Goal: Check status: Check status

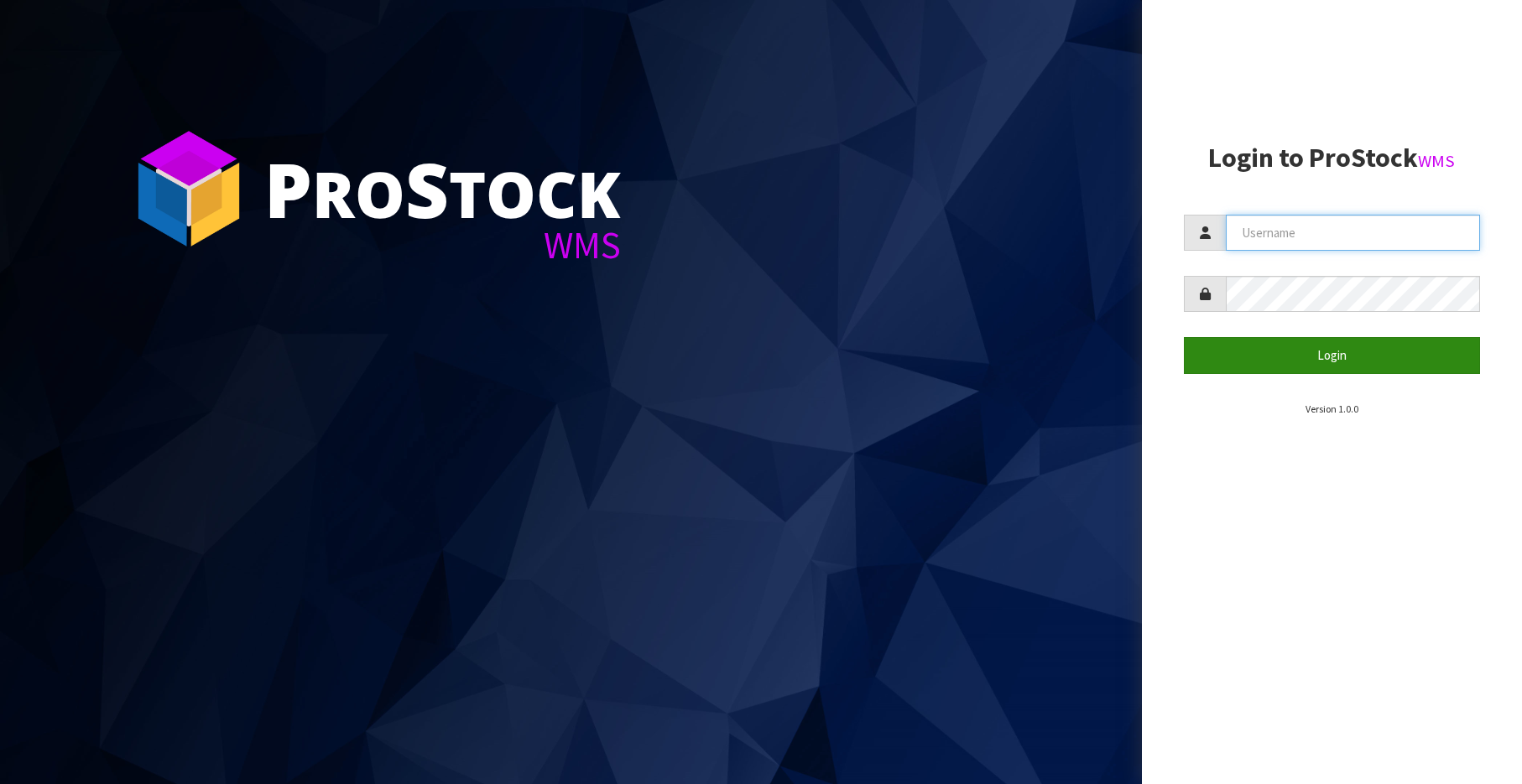
type input "[EMAIL_ADDRESS][DOMAIN_NAME]"
click at [1323, 349] on button "Login" at bounding box center [1332, 355] width 297 height 36
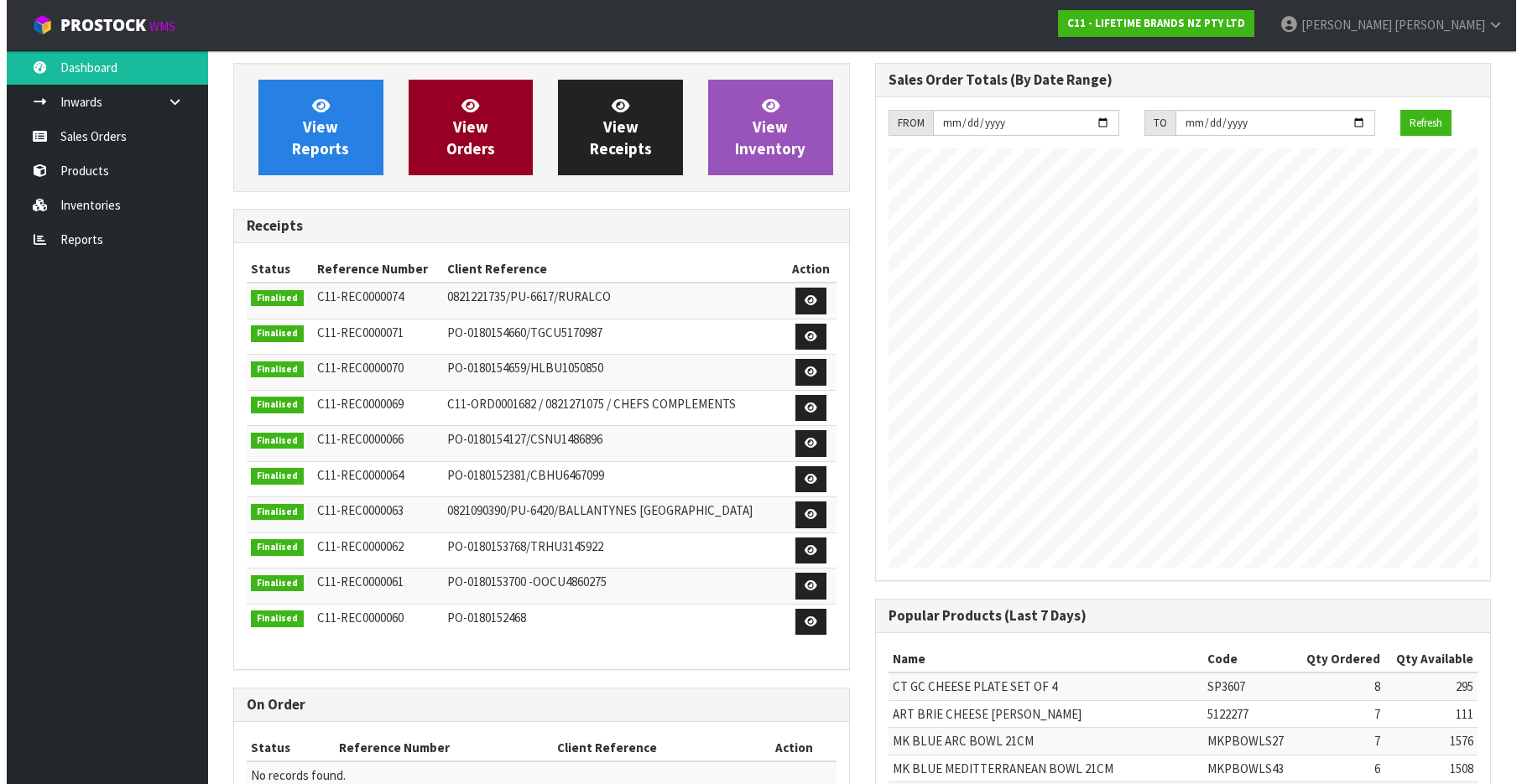
scroll to position [930, 641]
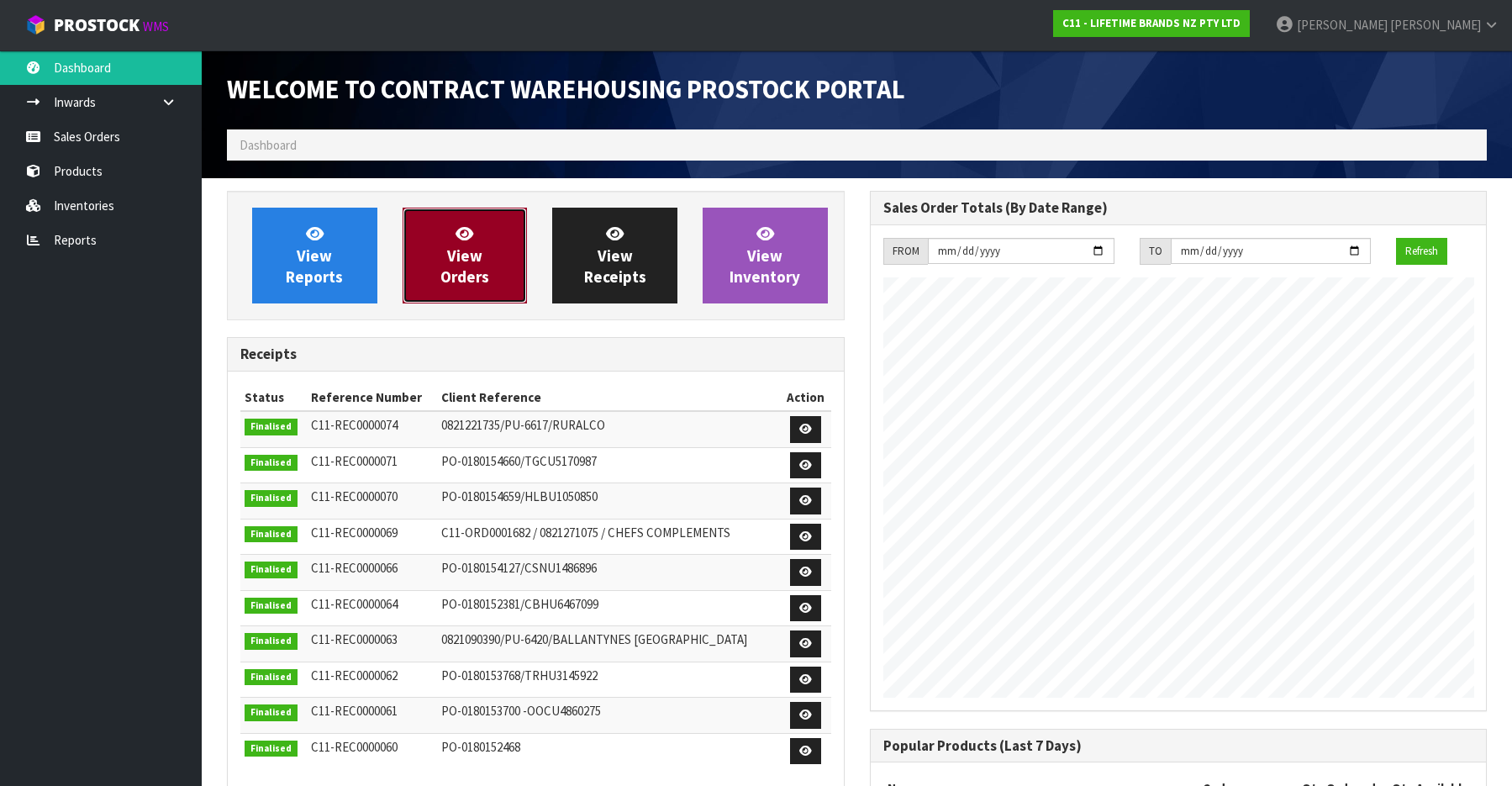
click at [466, 259] on span "View Orders" at bounding box center [464, 255] width 49 height 63
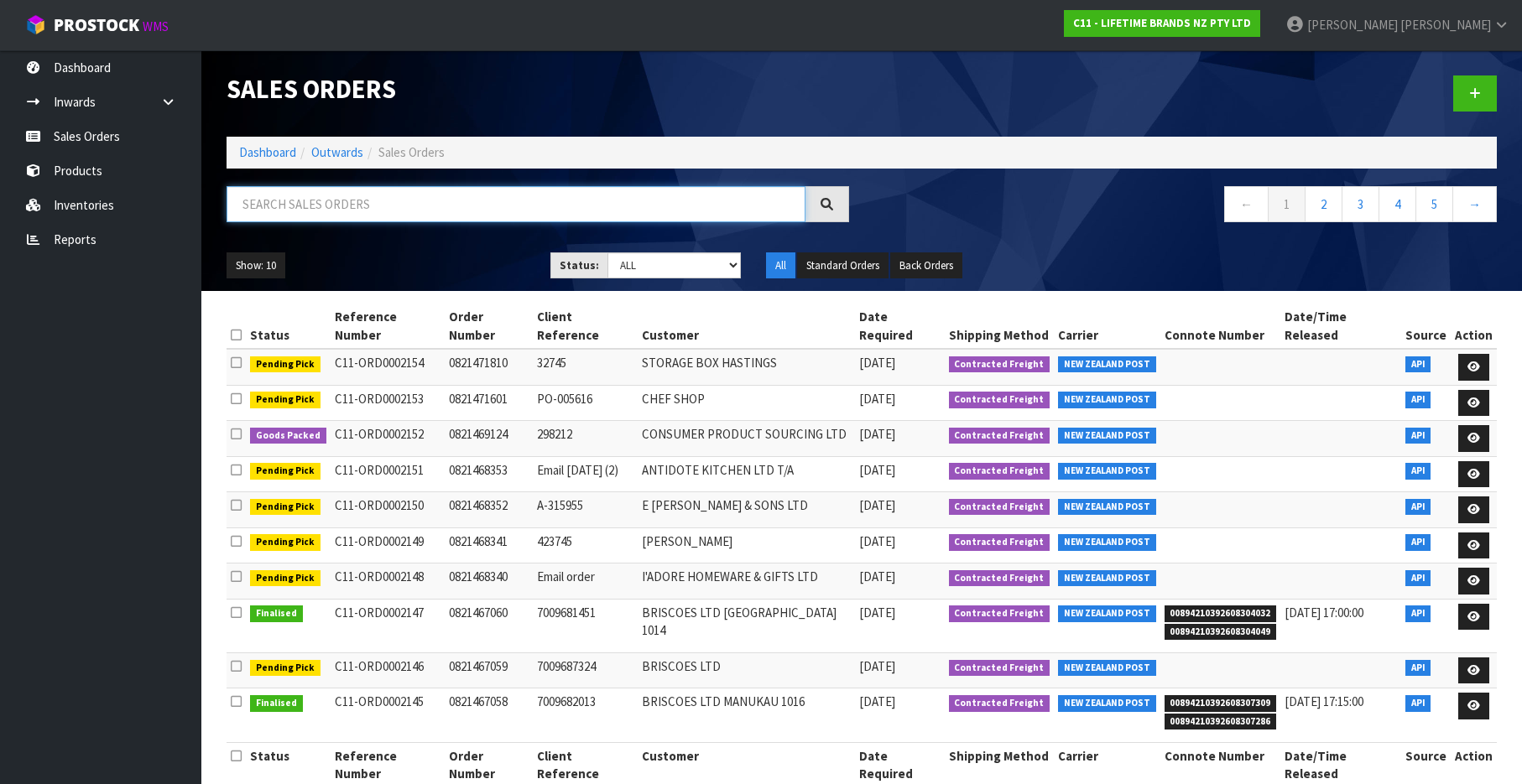
click at [467, 203] on input "text" at bounding box center [516, 204] width 579 height 36
type input "0"
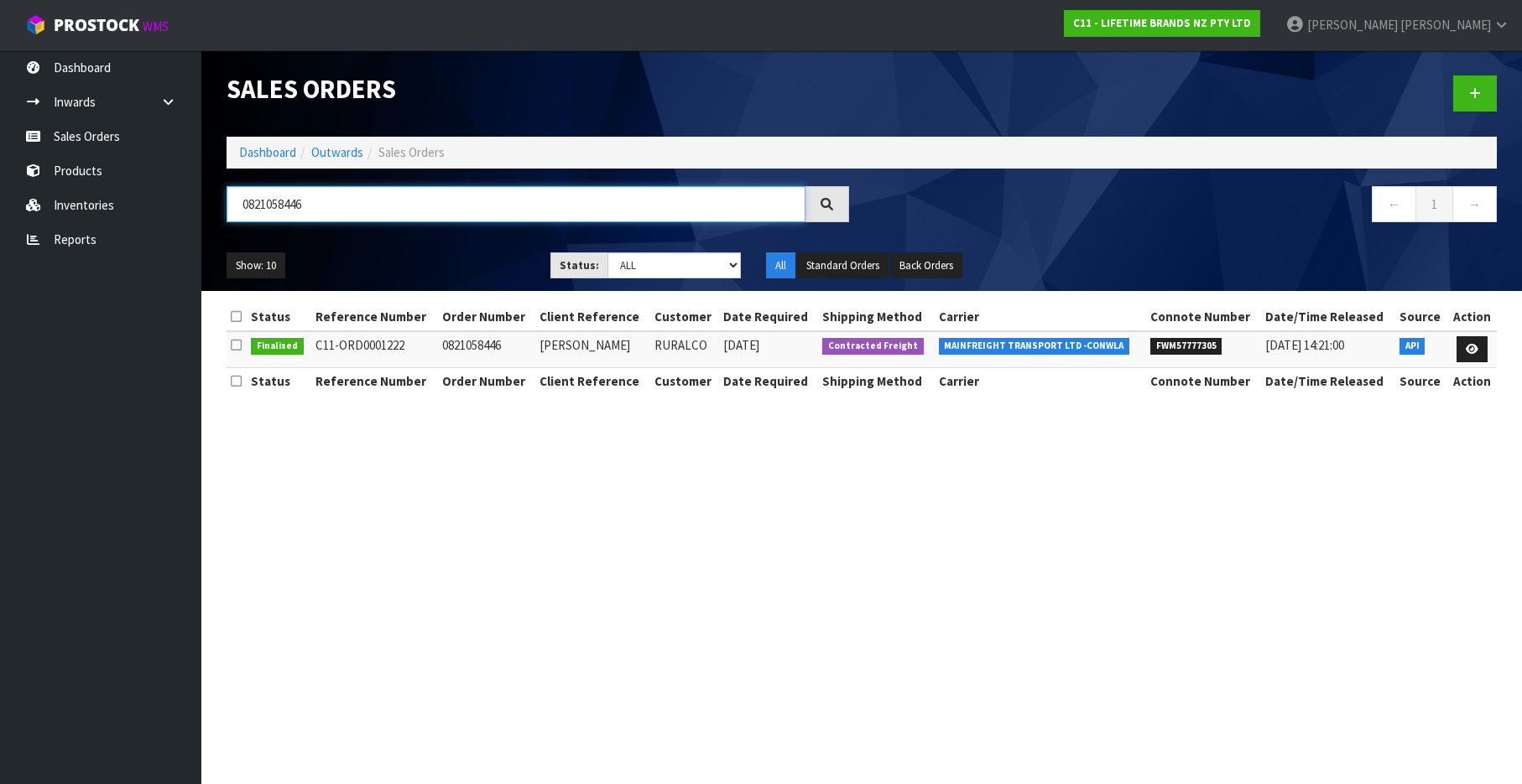
type input "0821058446"
click at [626, 375] on th "Client Reference" at bounding box center [592, 380] width 115 height 26
click at [452, 340] on td "0821058446" at bounding box center [487, 349] width 97 height 36
copy td "0821058446"
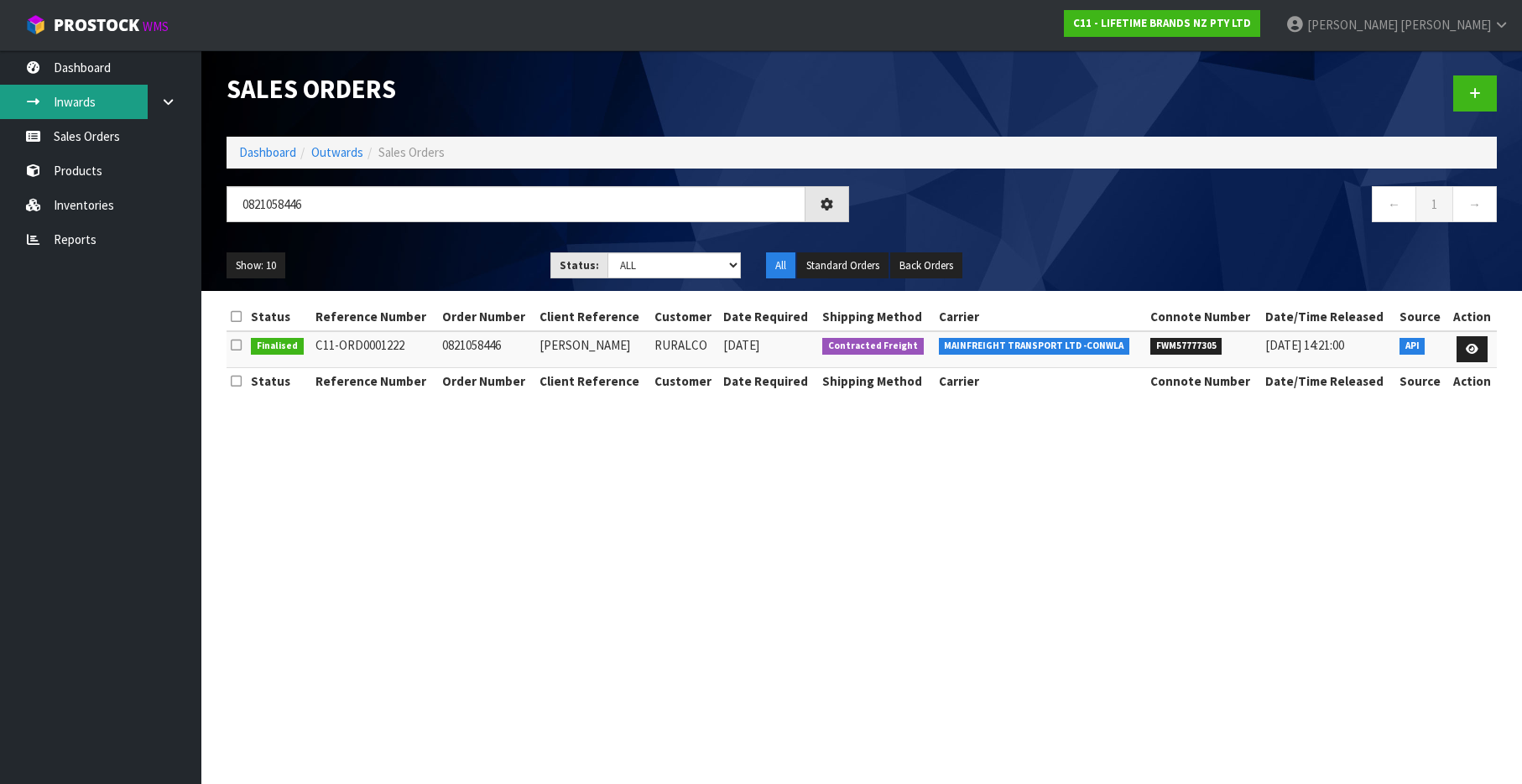
click at [87, 107] on link "Inwards" at bounding box center [101, 102] width 201 height 34
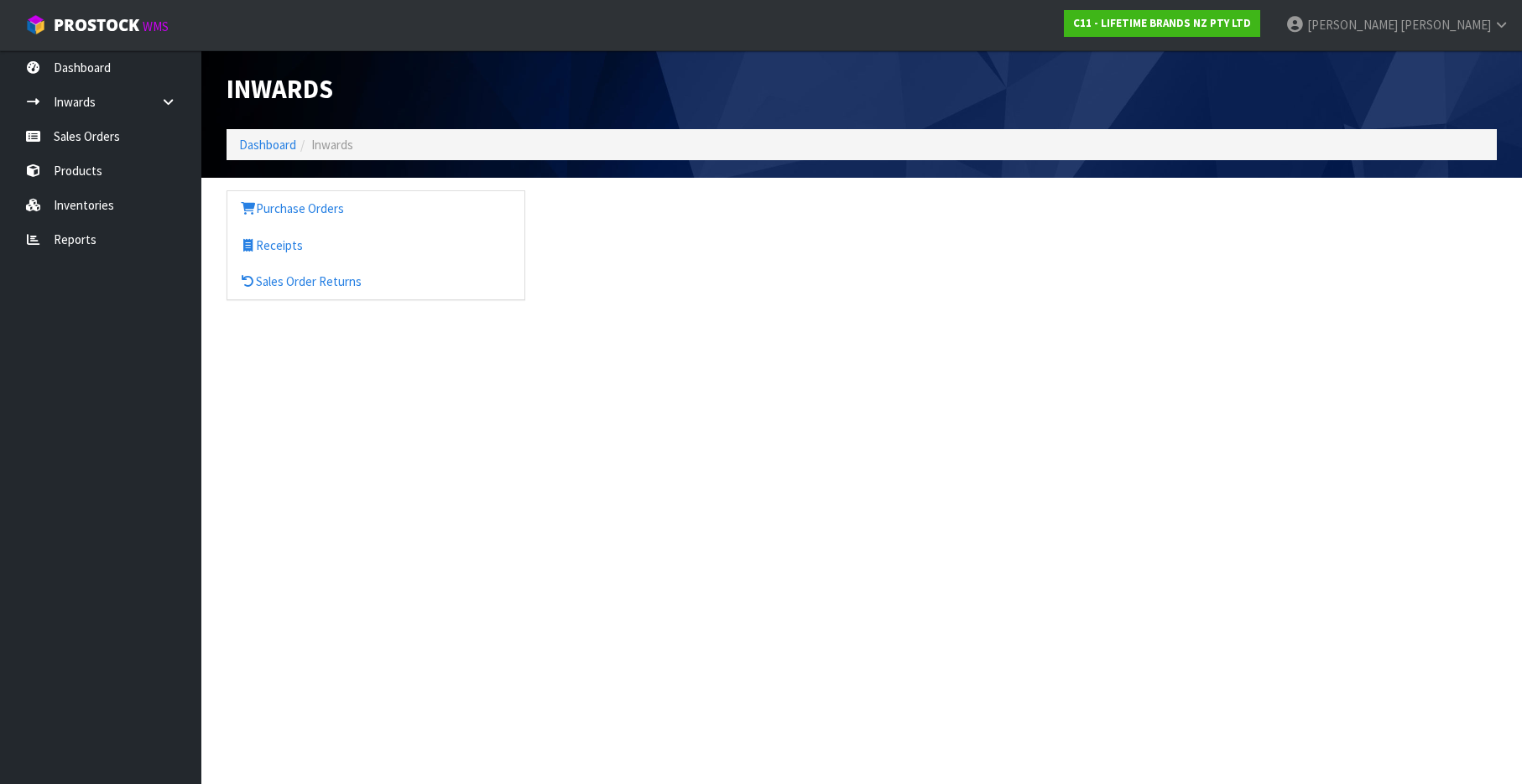
click at [362, 154] on ol "Dashboard Inwards" at bounding box center [861, 144] width 1270 height 31
click at [412, 134] on ol "Dashboard Inwards" at bounding box center [861, 144] width 1270 height 31
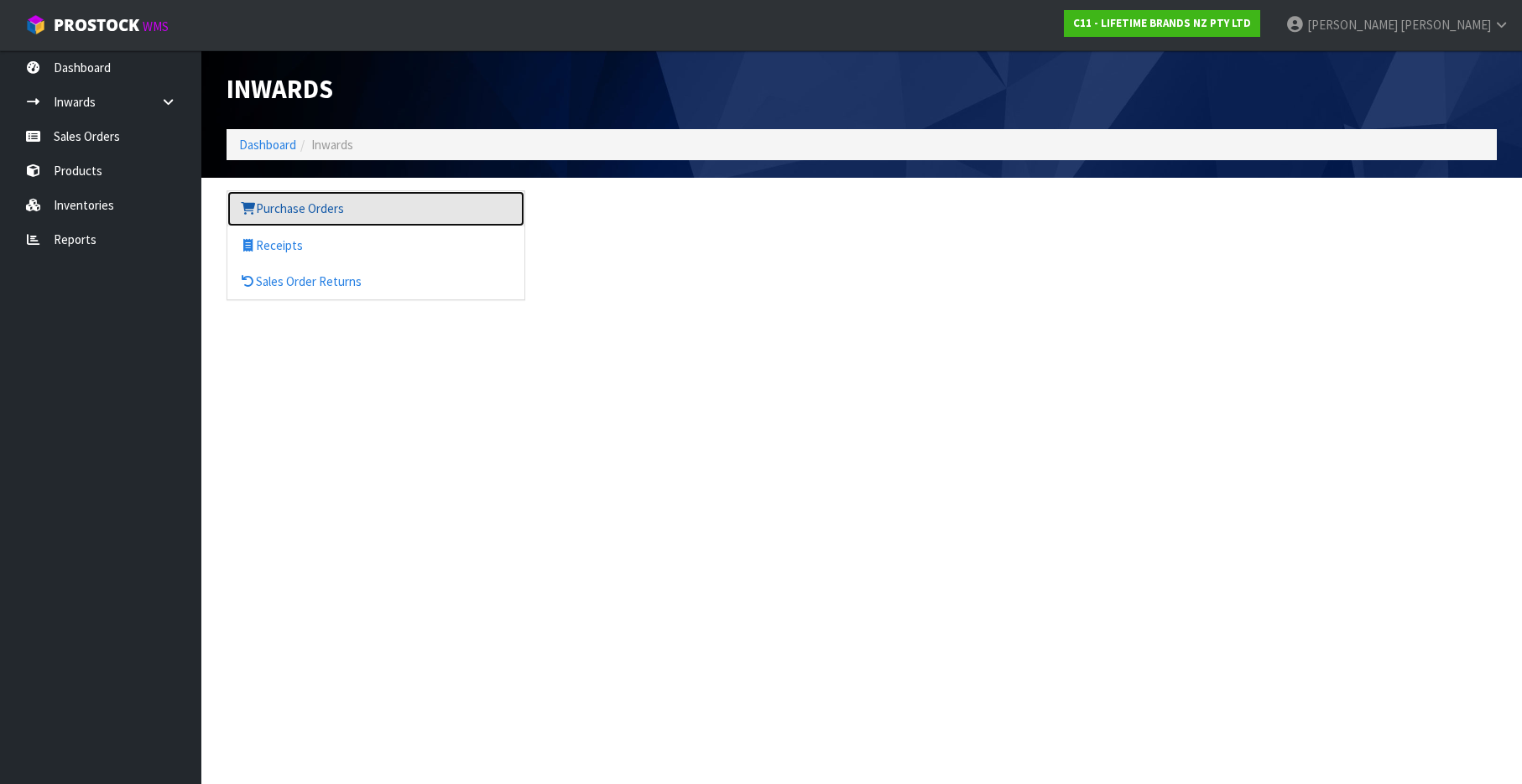
click at [297, 208] on link "Purchase Orders" at bounding box center [376, 208] width 297 height 34
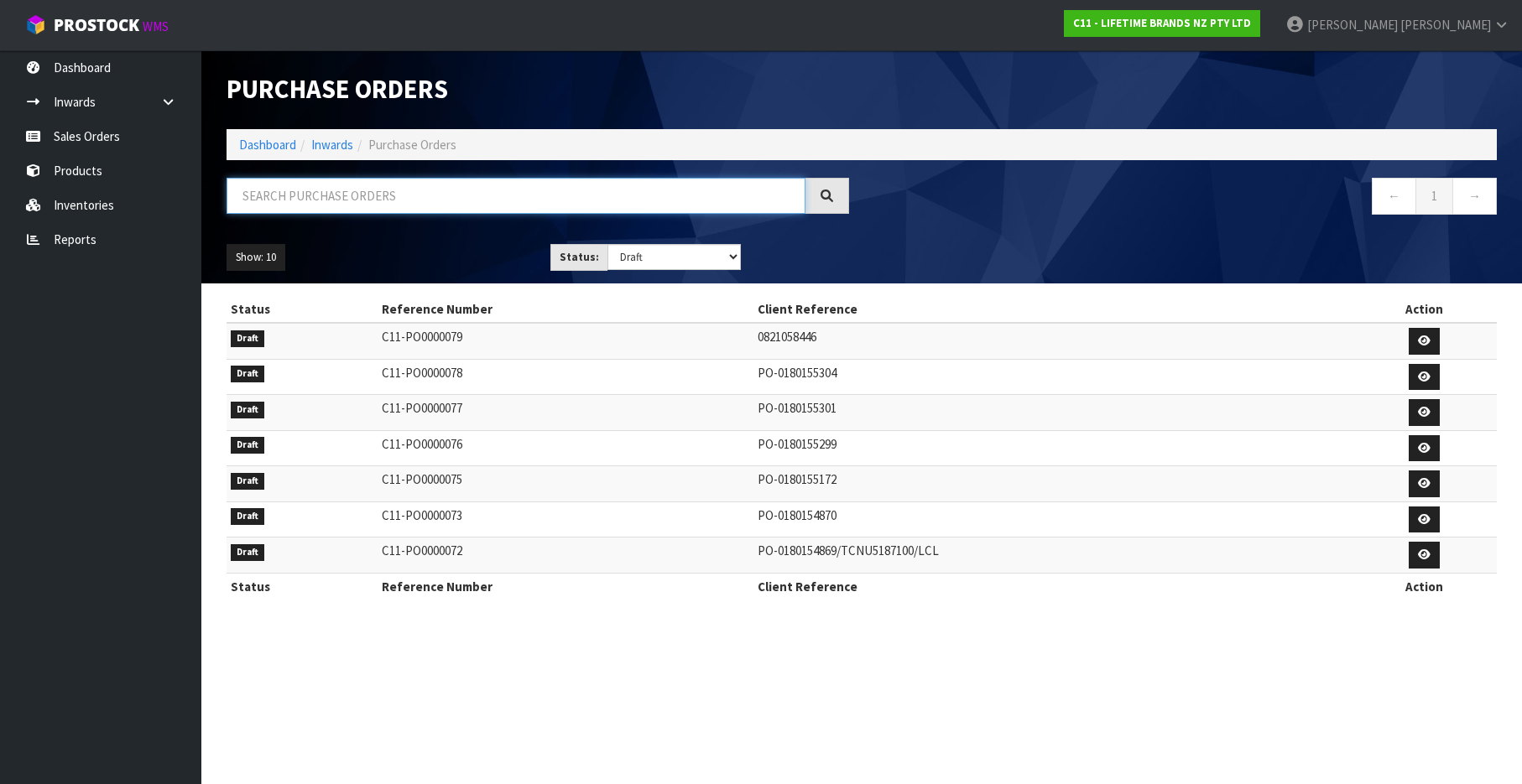
click at [411, 207] on input "text" at bounding box center [516, 195] width 579 height 36
click at [411, 197] on input "text" at bounding box center [516, 195] width 579 height 36
paste input "0821058446"
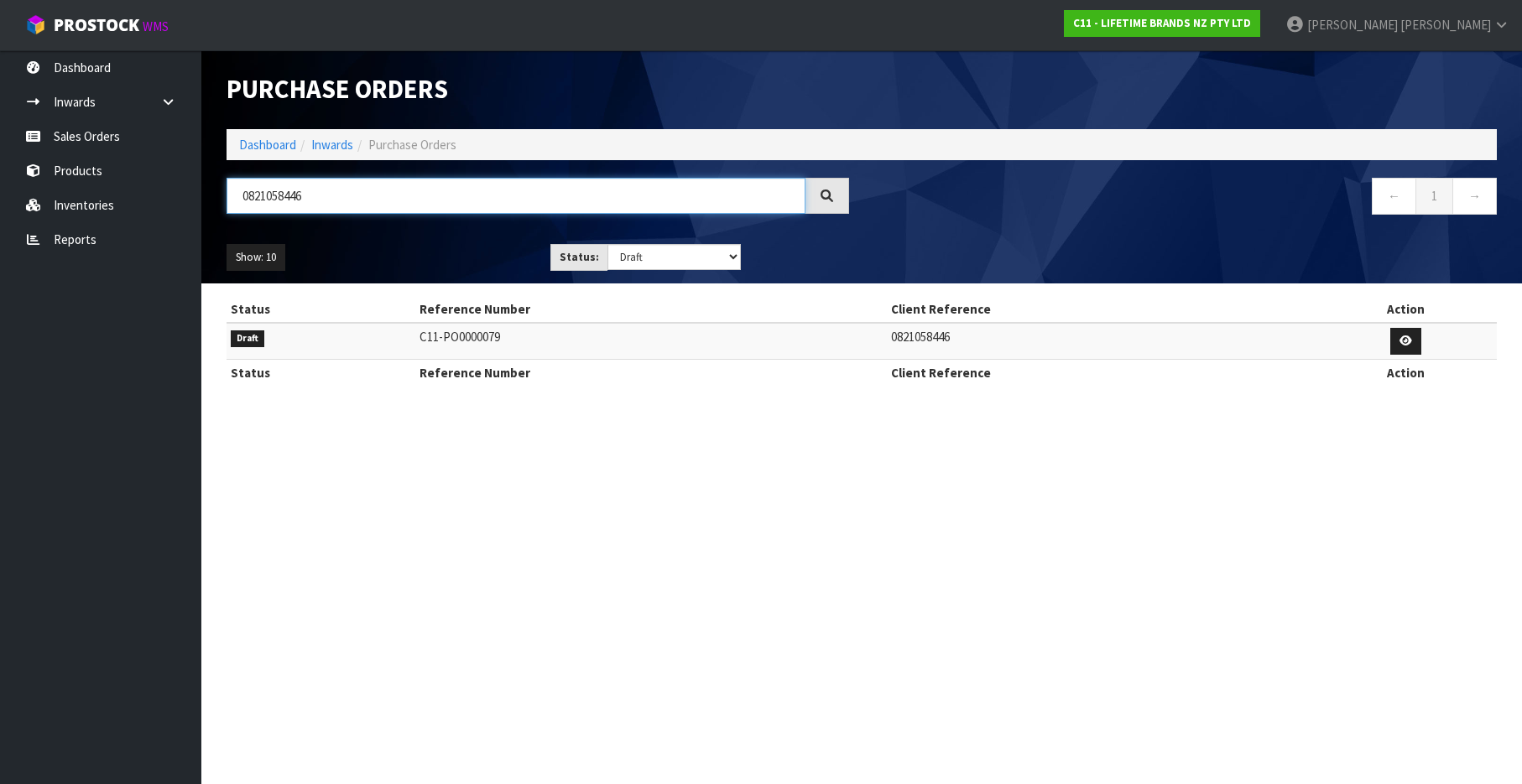
type input "0821058446"
click at [1407, 337] on icon at bounding box center [1405, 340] width 13 height 11
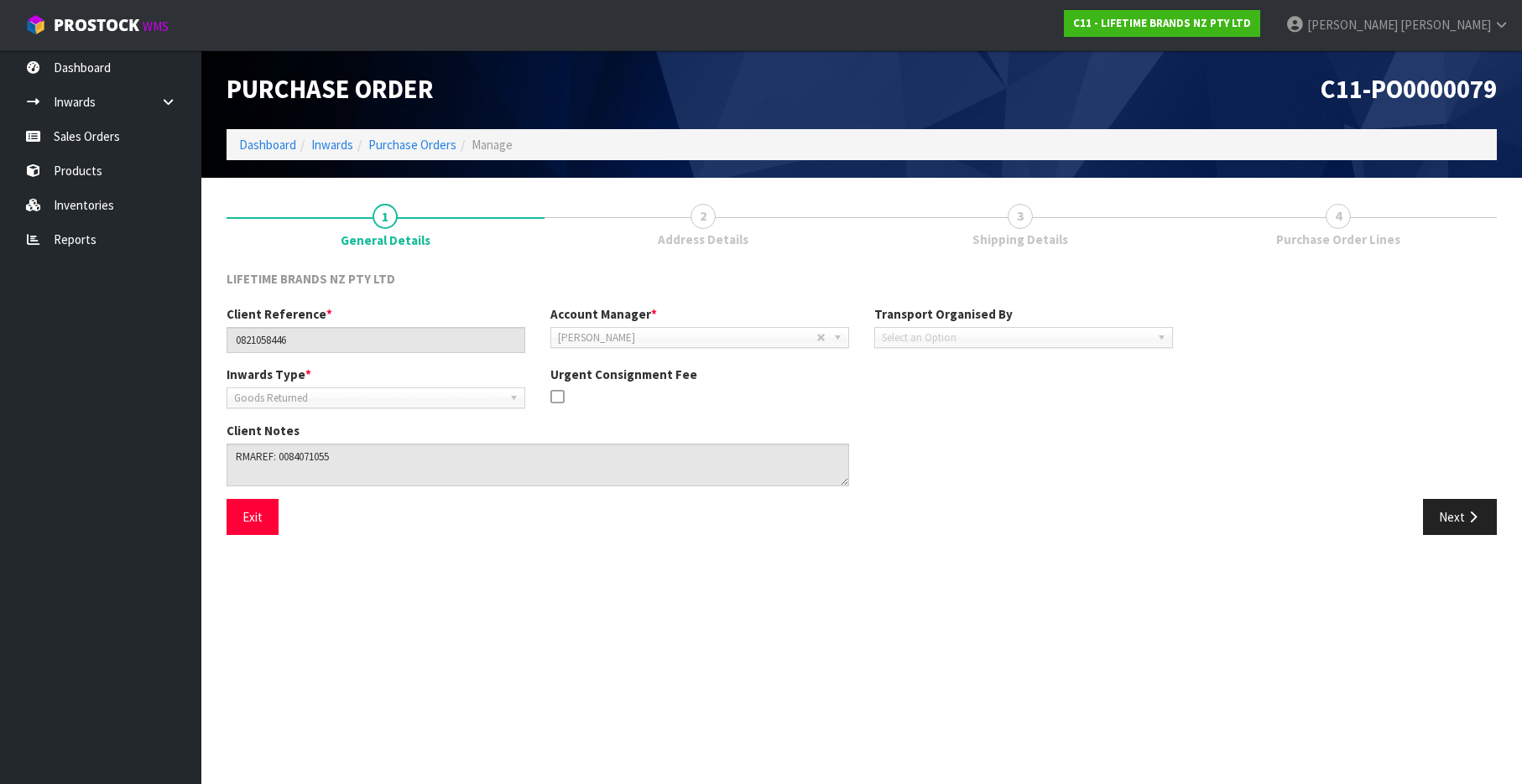
click at [1041, 239] on span "Shipping Details" at bounding box center [1020, 239] width 96 height 18
click at [1020, 219] on span "3" at bounding box center [1019, 216] width 25 height 25
click at [1029, 247] on span "Shipping Details" at bounding box center [1020, 239] width 96 height 18
click at [1465, 510] on button "Next" at bounding box center [1460, 517] width 73 height 36
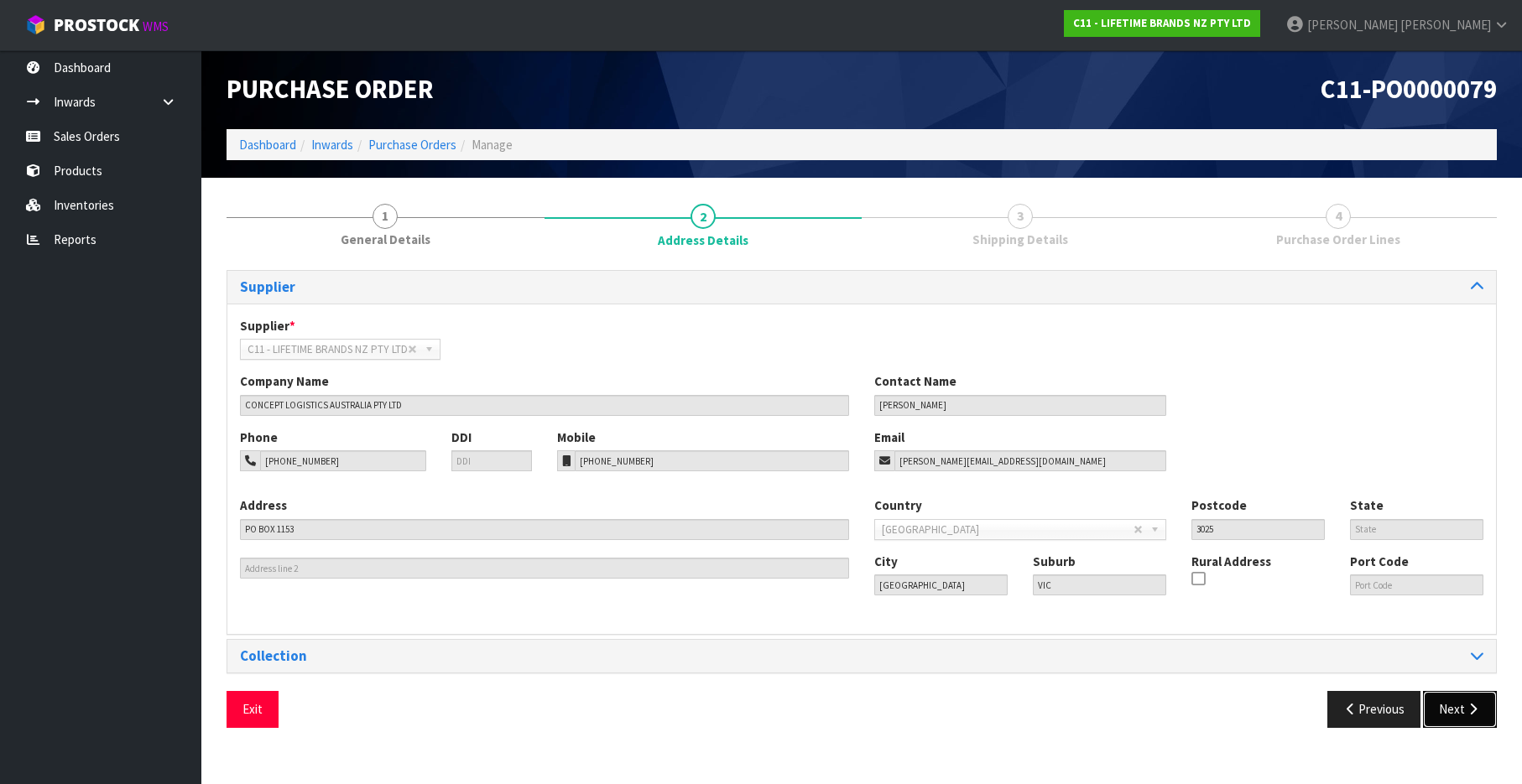
click at [1458, 711] on button "Next" at bounding box center [1460, 709] width 73 height 36
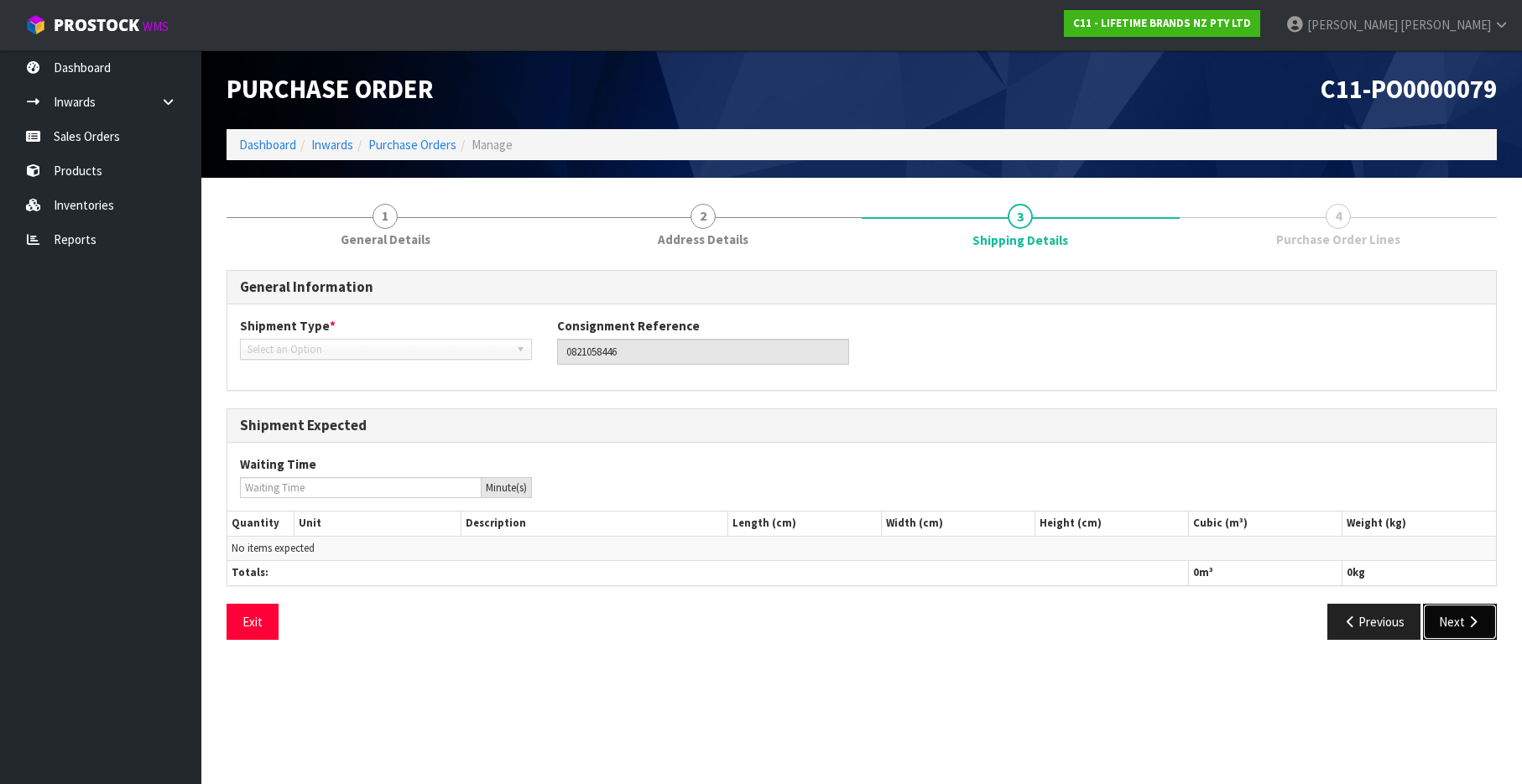
click at [1472, 625] on icon "button" at bounding box center [1472, 621] width 16 height 13
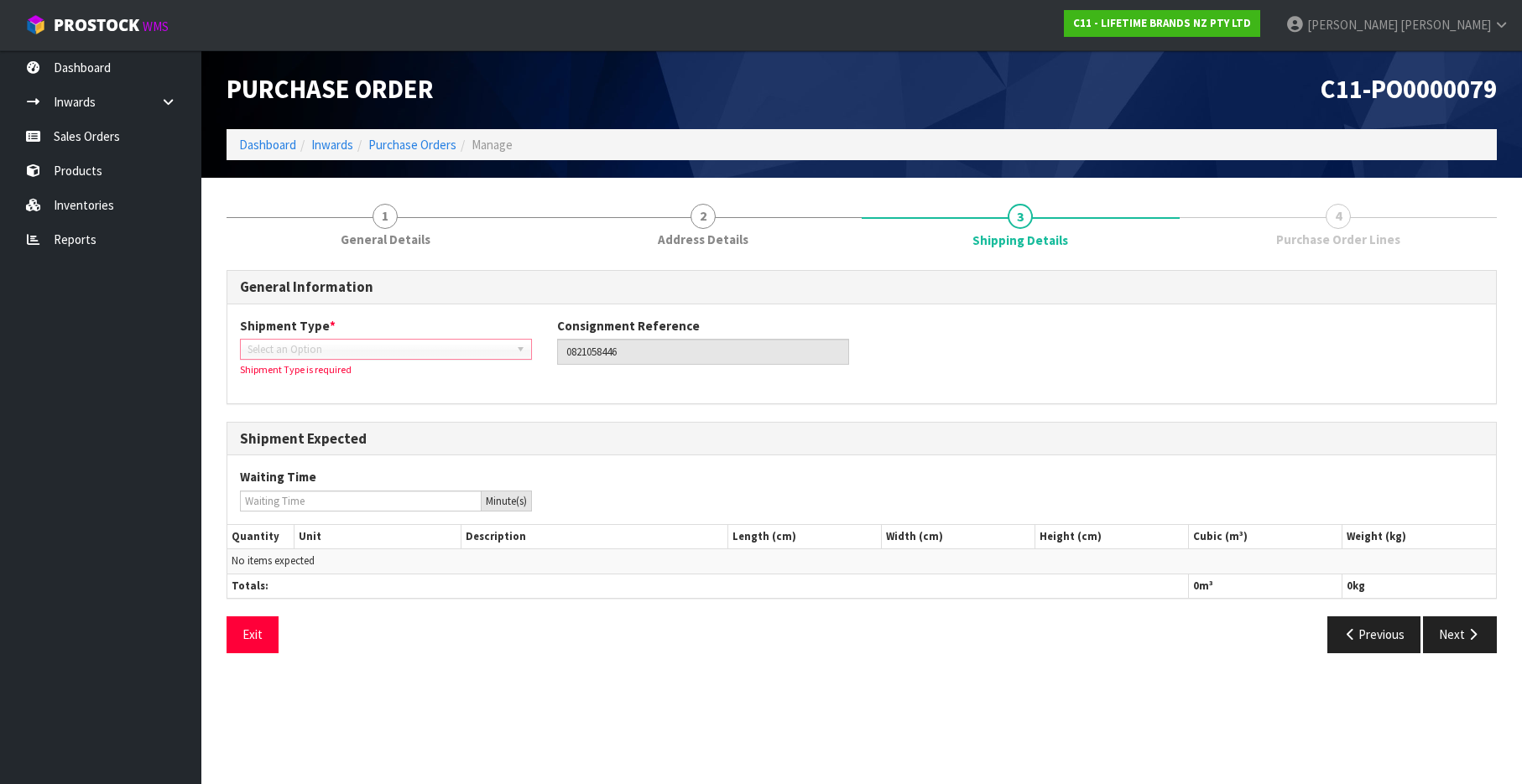
click at [514, 357] on link "Select an Option" at bounding box center [386, 349] width 292 height 21
click at [517, 353] on b at bounding box center [523, 349] width 15 height 20
click at [391, 339] on div "Shipment Type * LCL National LCL International FCL-20ft FCL-40ft Select an Opti…" at bounding box center [386, 348] width 318 height 61
drag, startPoint x: 391, startPoint y: 339, endPoint x: 359, endPoint y: 351, distance: 34.2
click at [359, 348] on span "Select an Option" at bounding box center [378, 350] width 262 height 20
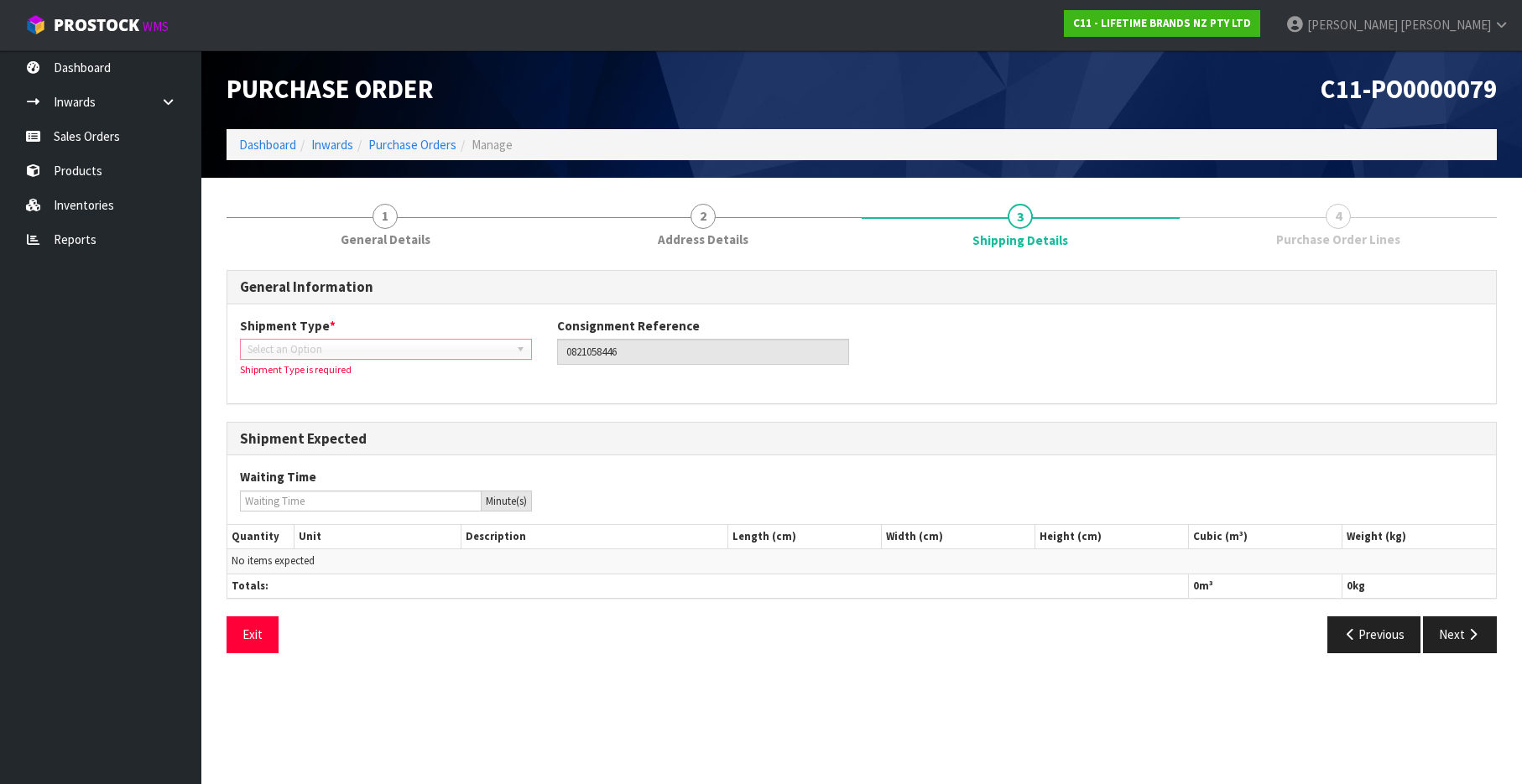
drag, startPoint x: 413, startPoint y: 356, endPoint x: 442, endPoint y: 355, distance: 29.0
click at [415, 355] on span "Select an Option" at bounding box center [378, 350] width 262 height 20
click at [488, 361] on div "Shipment Type * LCL National LCL International FCL-20ft FCL-40ft Select an Opti…" at bounding box center [386, 348] width 318 height 61
click at [521, 353] on b at bounding box center [523, 349] width 15 height 20
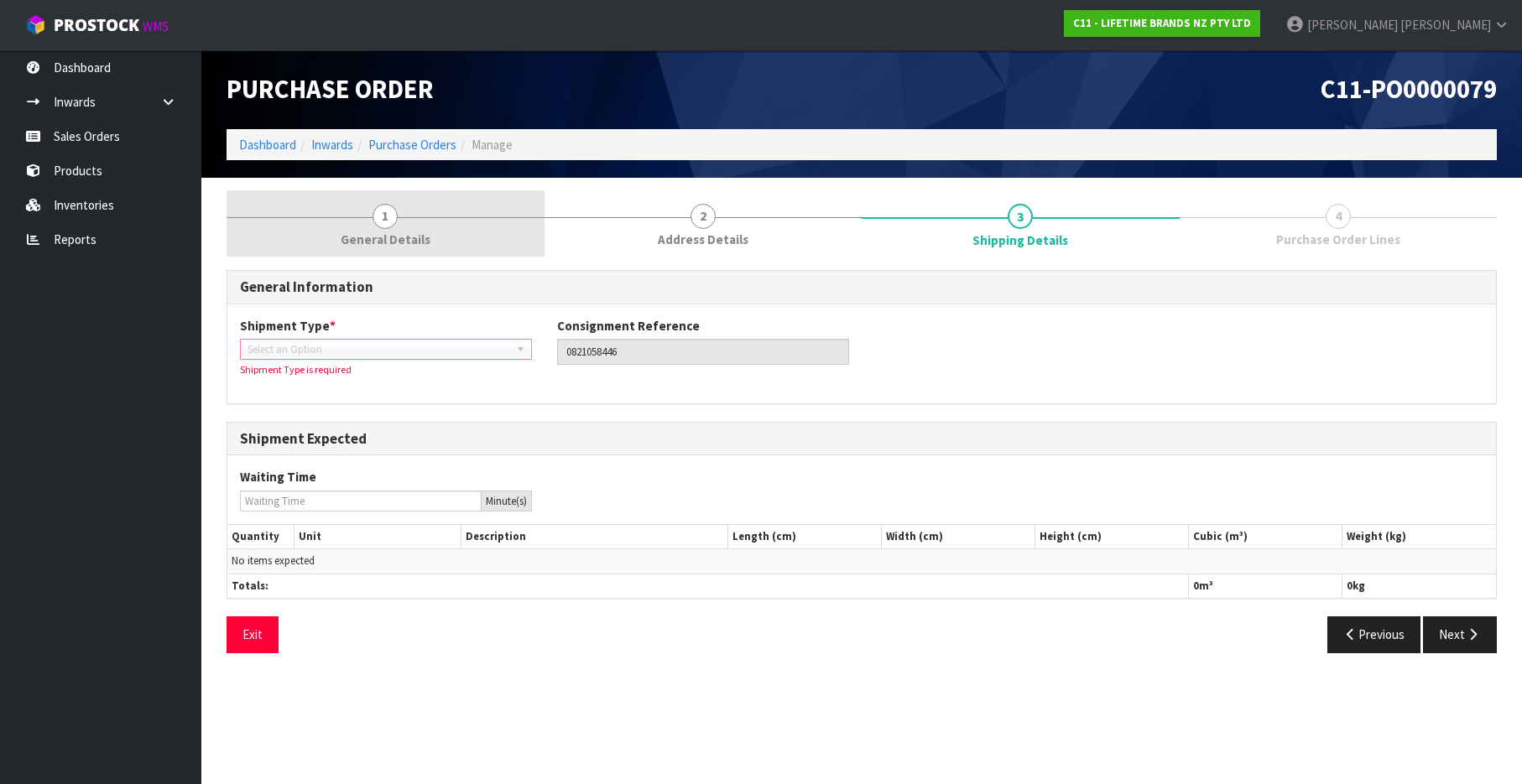
click at [409, 215] on link "1 General Details" at bounding box center [385, 224] width 318 height 67
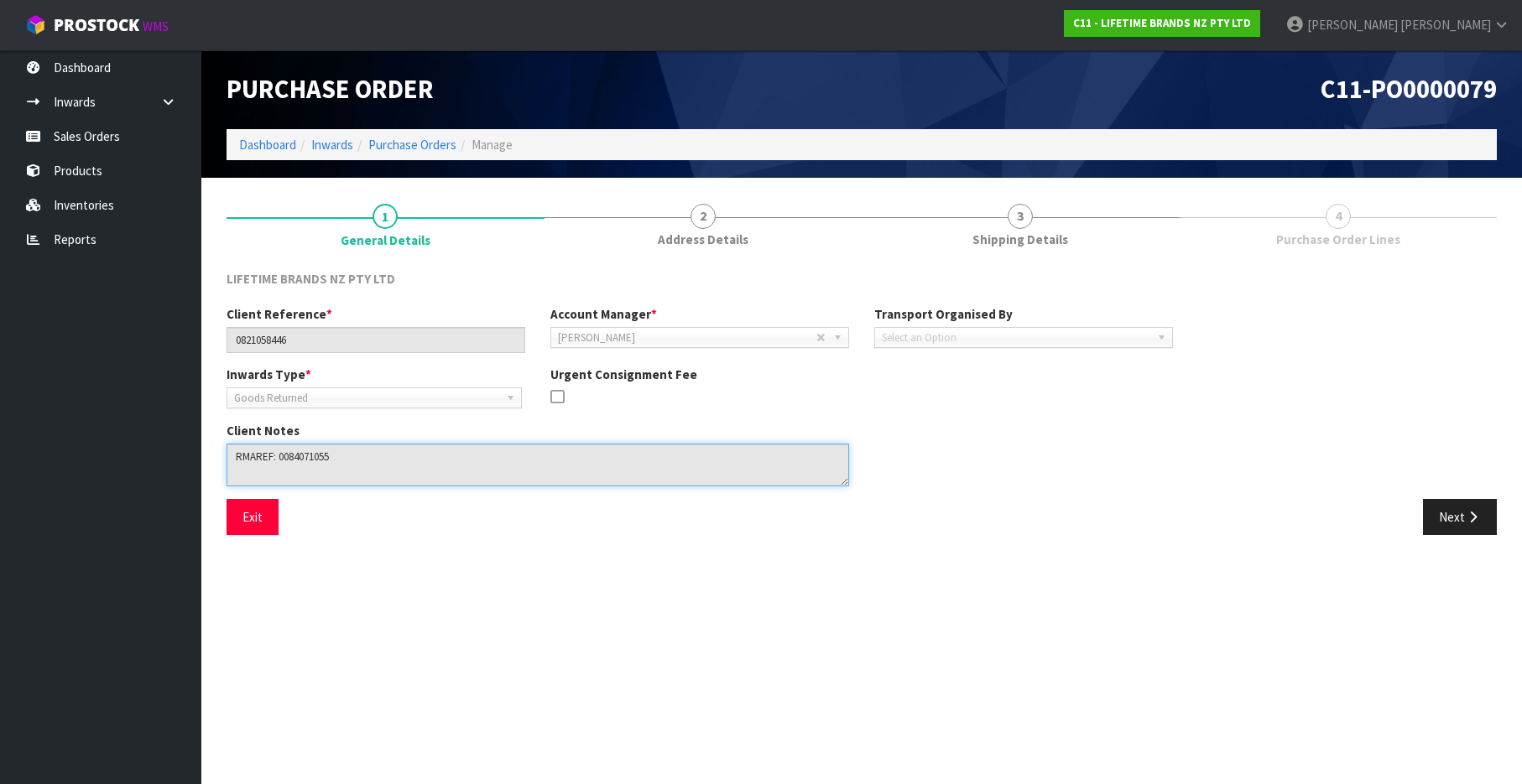
drag, startPoint x: 278, startPoint y: 458, endPoint x: 371, endPoint y: 466, distance: 93.3
click at [371, 466] on textarea at bounding box center [537, 465] width 622 height 43
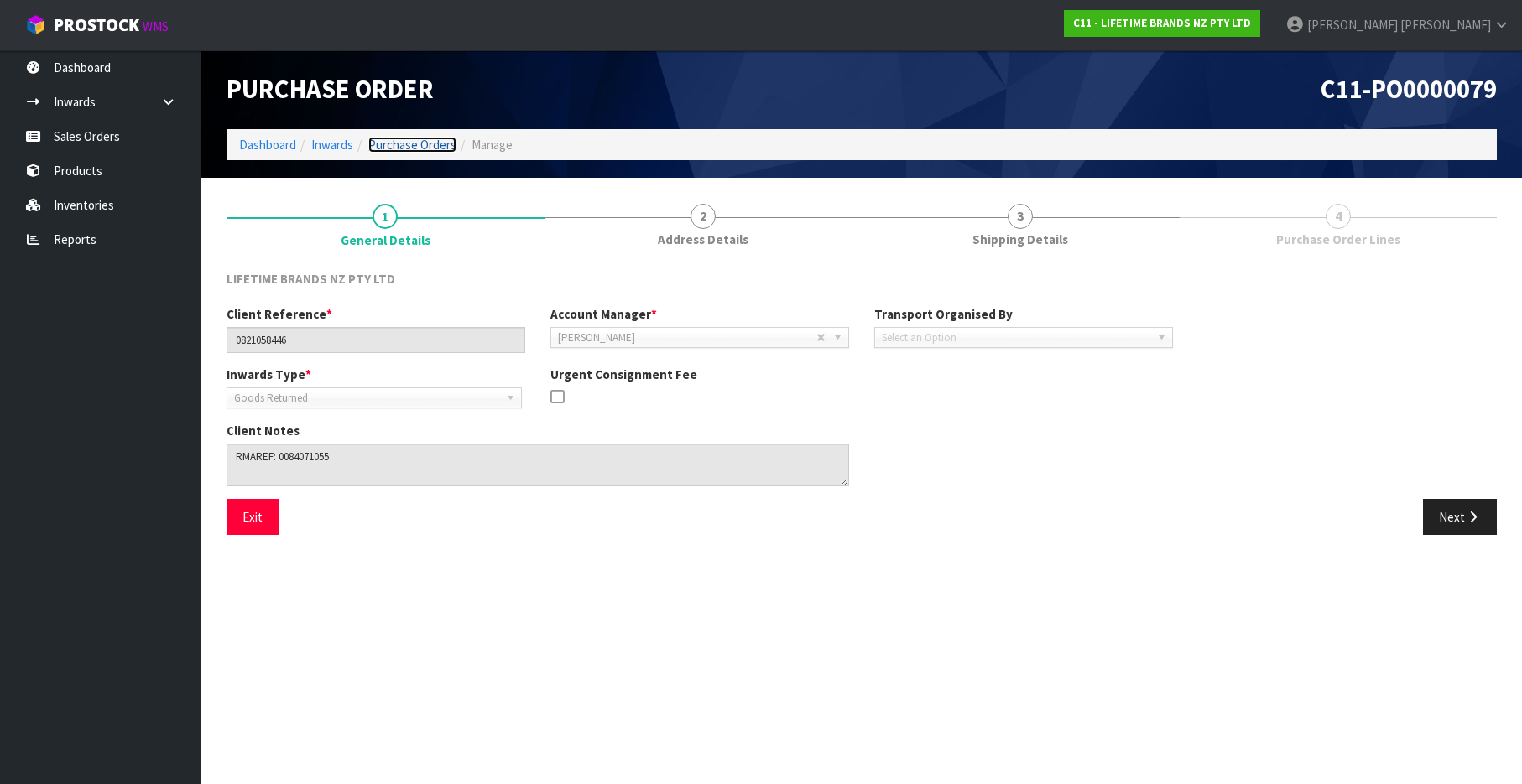
click at [428, 142] on link "Purchase Orders" at bounding box center [411, 144] width 88 height 16
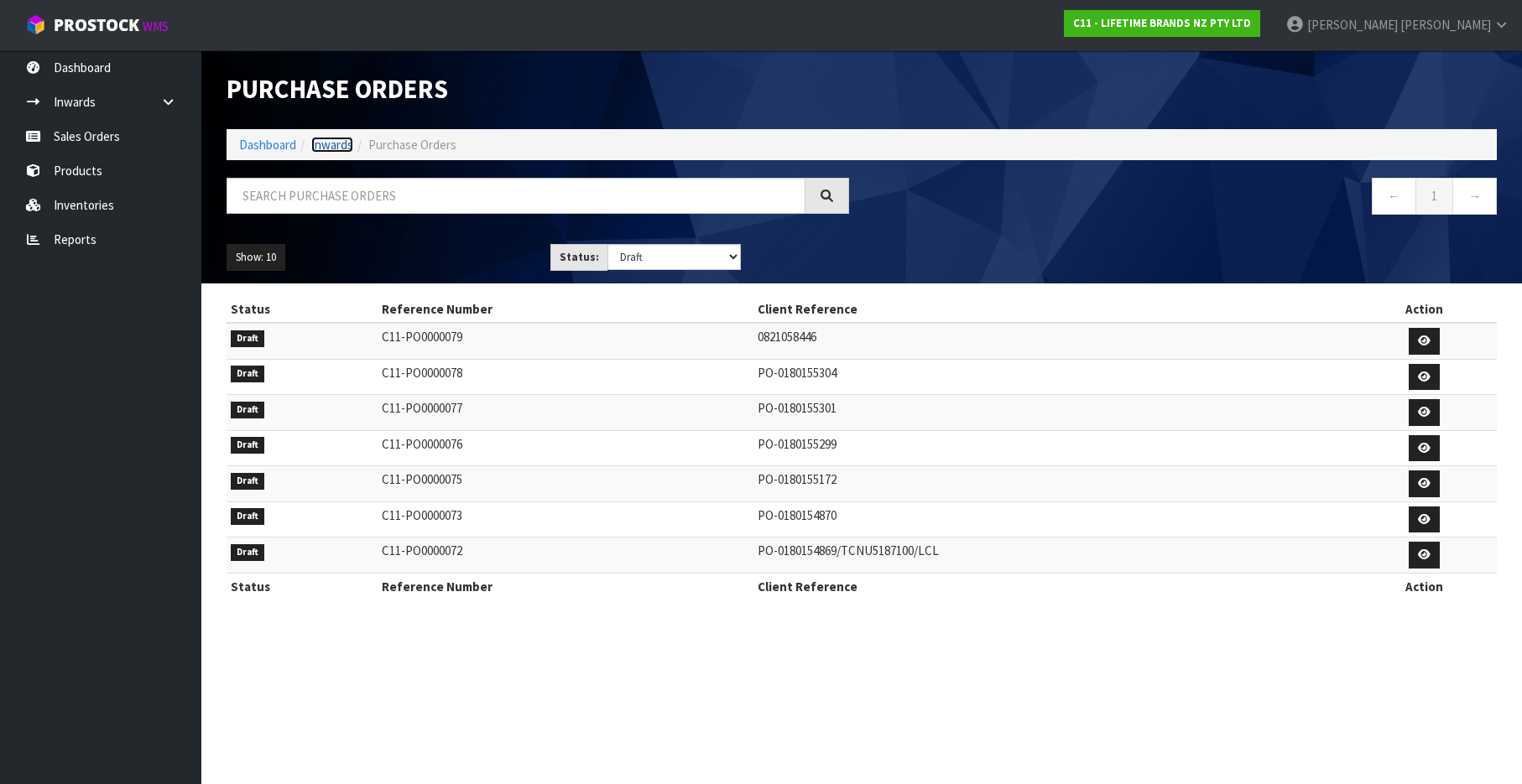
click at [336, 143] on link "Inwards" at bounding box center [332, 144] width 42 height 16
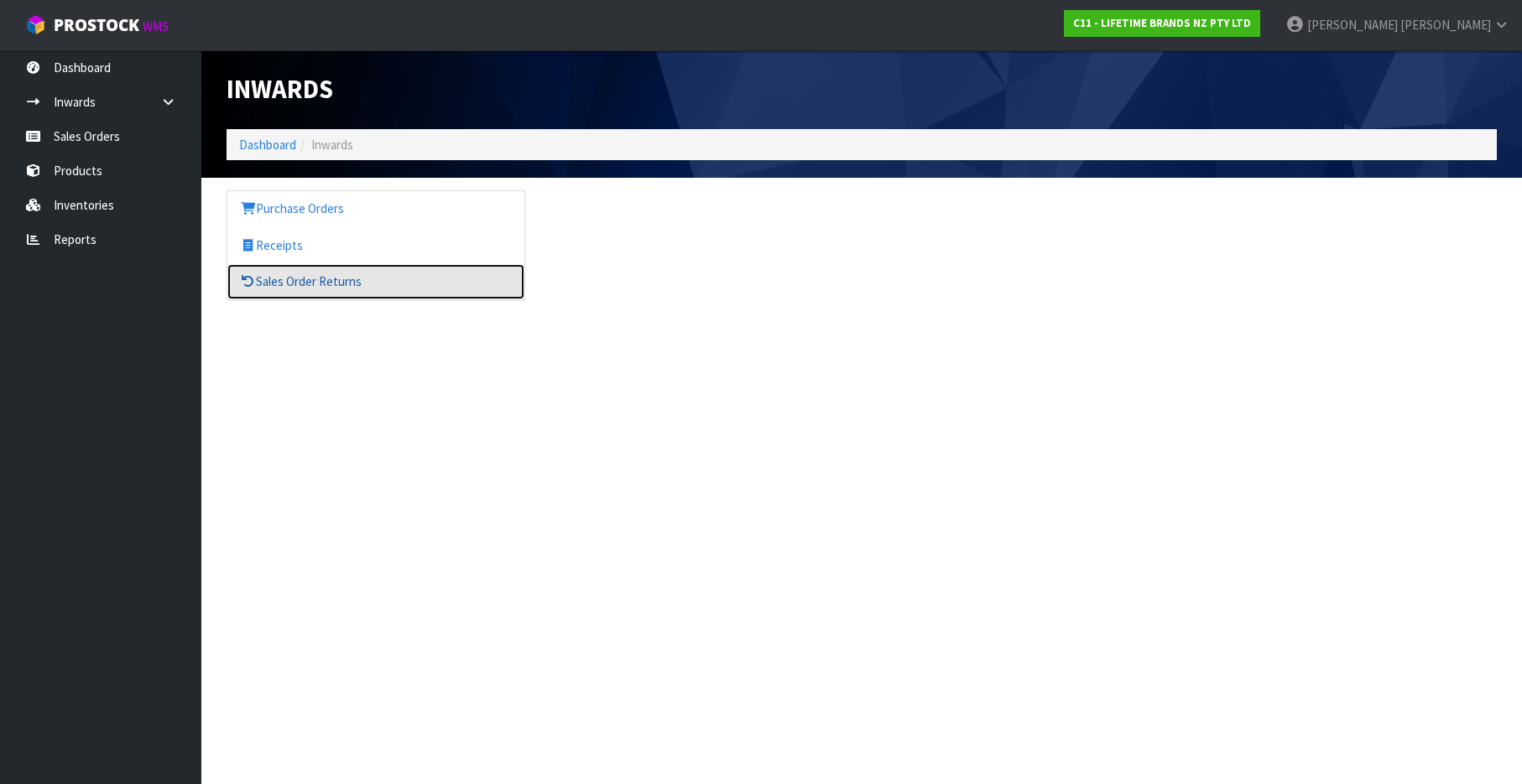
click at [329, 283] on link "Sales Order Returns" at bounding box center [376, 282] width 297 height 34
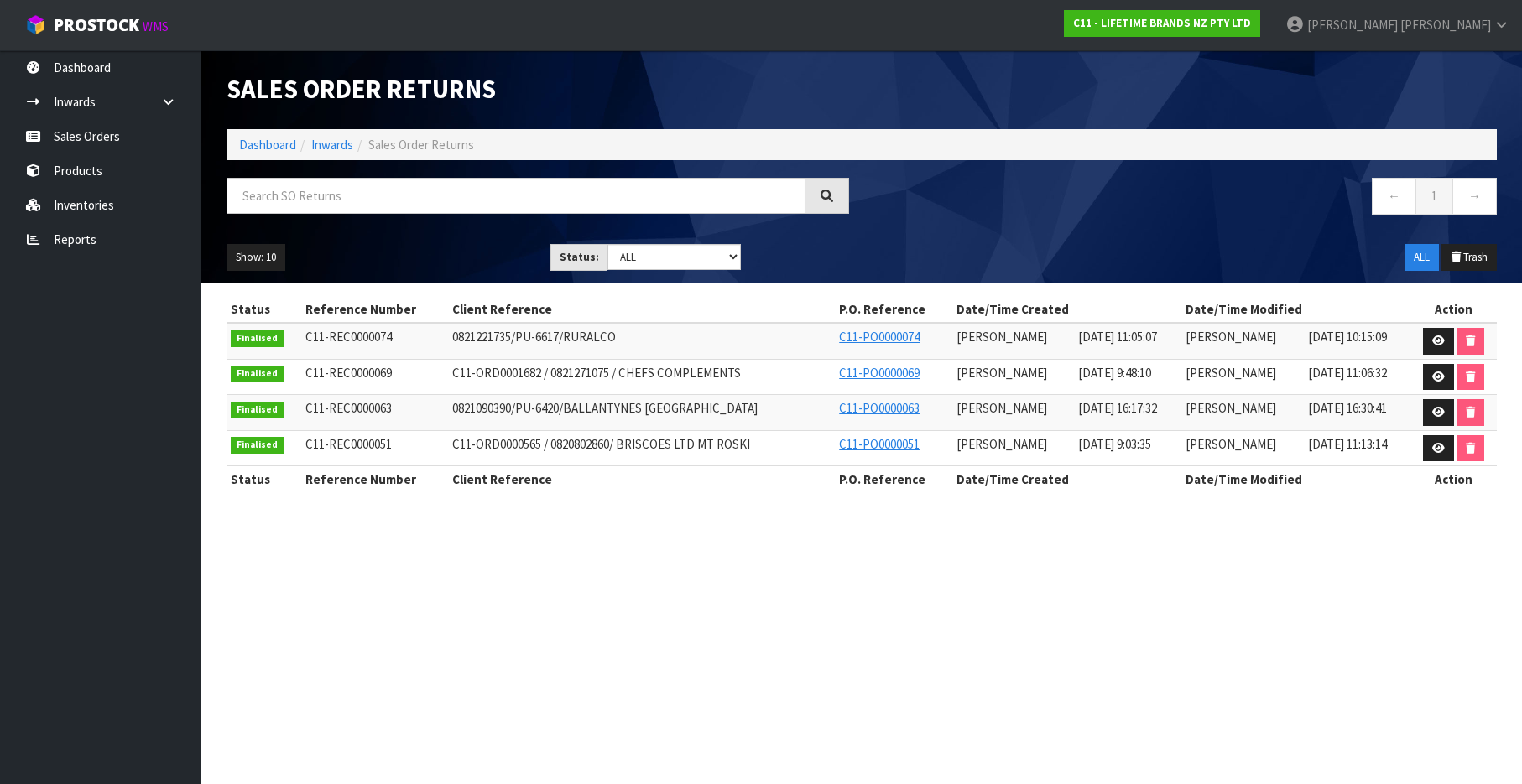
click at [580, 336] on span "0821221735/PU-6617/RURALCO" at bounding box center [534, 336] width 164 height 16
click at [1437, 344] on icon at bounding box center [1438, 340] width 13 height 11
click at [430, 201] on input "text" at bounding box center [516, 195] width 579 height 36
click at [440, 204] on input "text" at bounding box center [516, 195] width 579 height 36
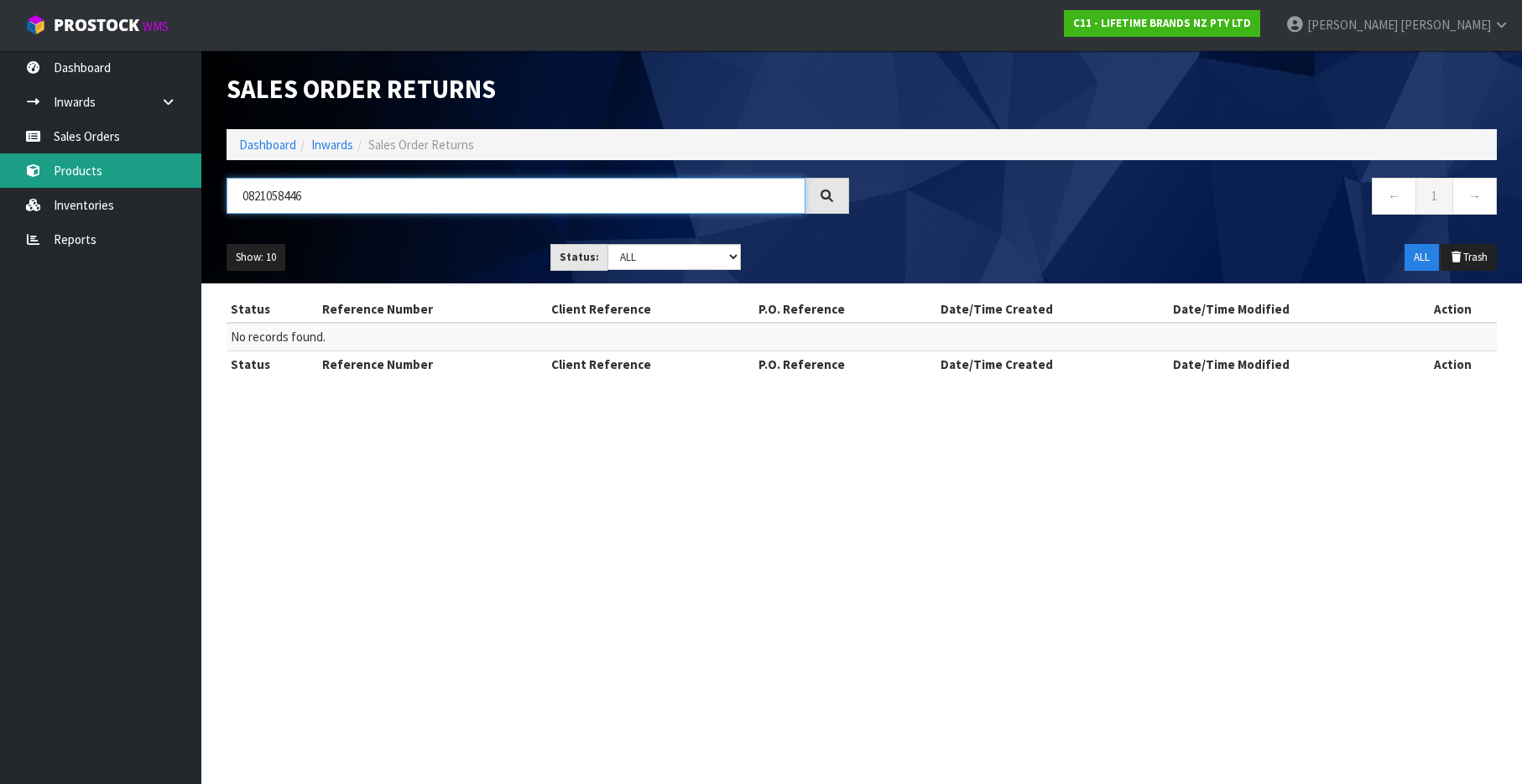
drag, startPoint x: 421, startPoint y: 198, endPoint x: 68, endPoint y: 169, distance: 354.2
click at [71, 169] on body "Toggle navigation ProStock WMS C11 - LIFETIME BRANDS NZ PTY LTD [PERSON_NAME] L…" at bounding box center [761, 392] width 1522 height 784
type input "0821058446"
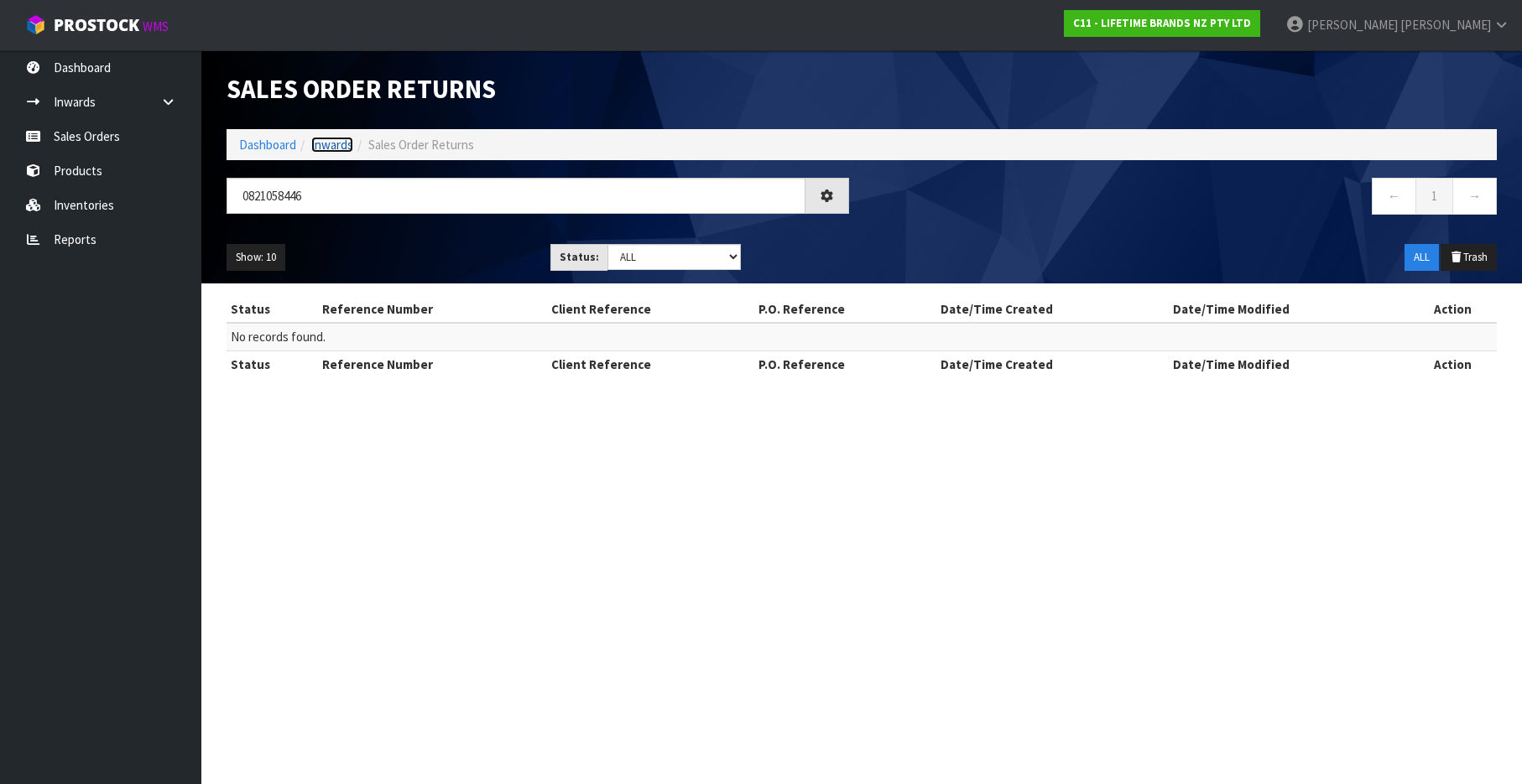
click at [337, 151] on link "Inwards" at bounding box center [332, 144] width 42 height 16
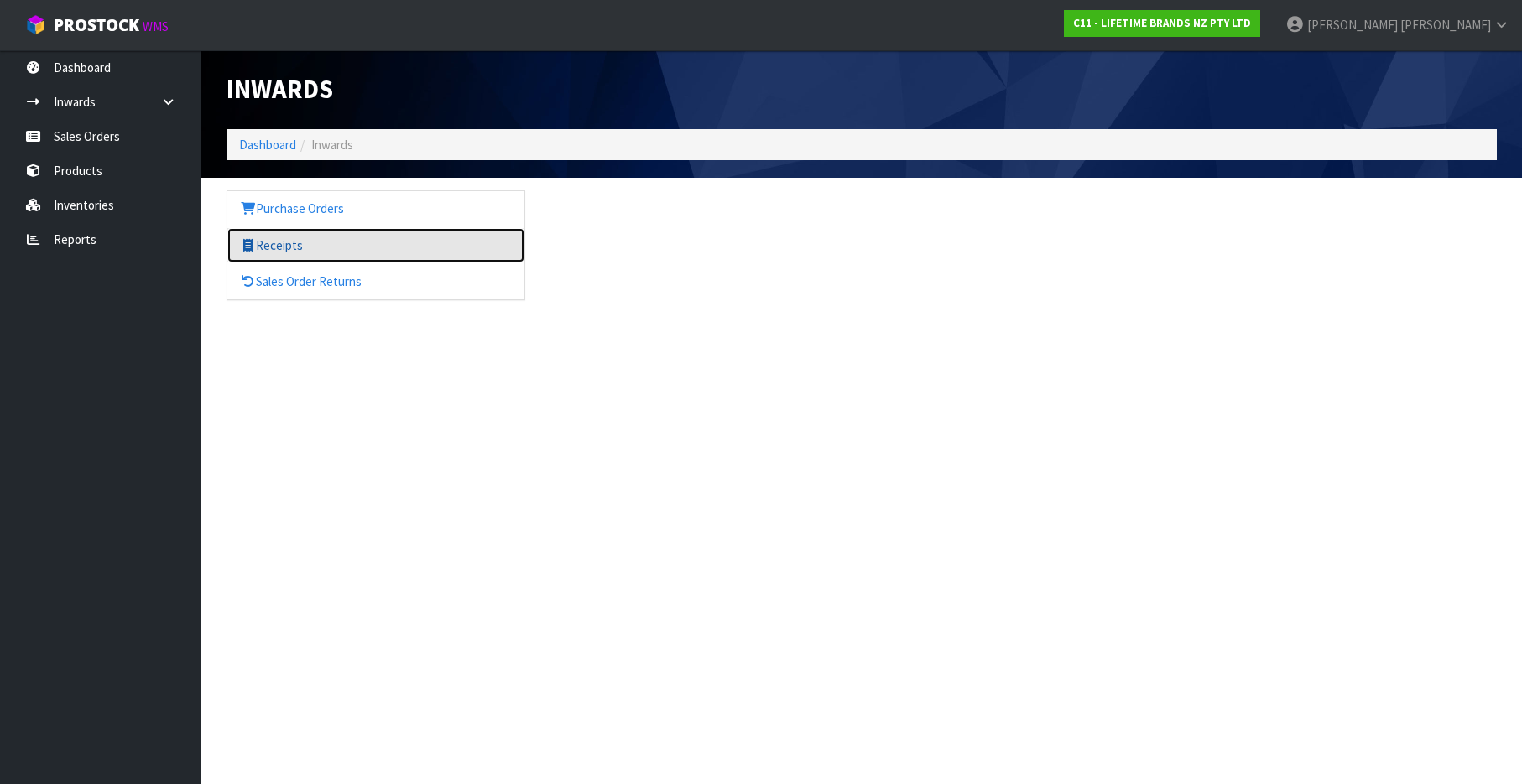
click at [279, 248] on link "Receipts" at bounding box center [376, 245] width 297 height 34
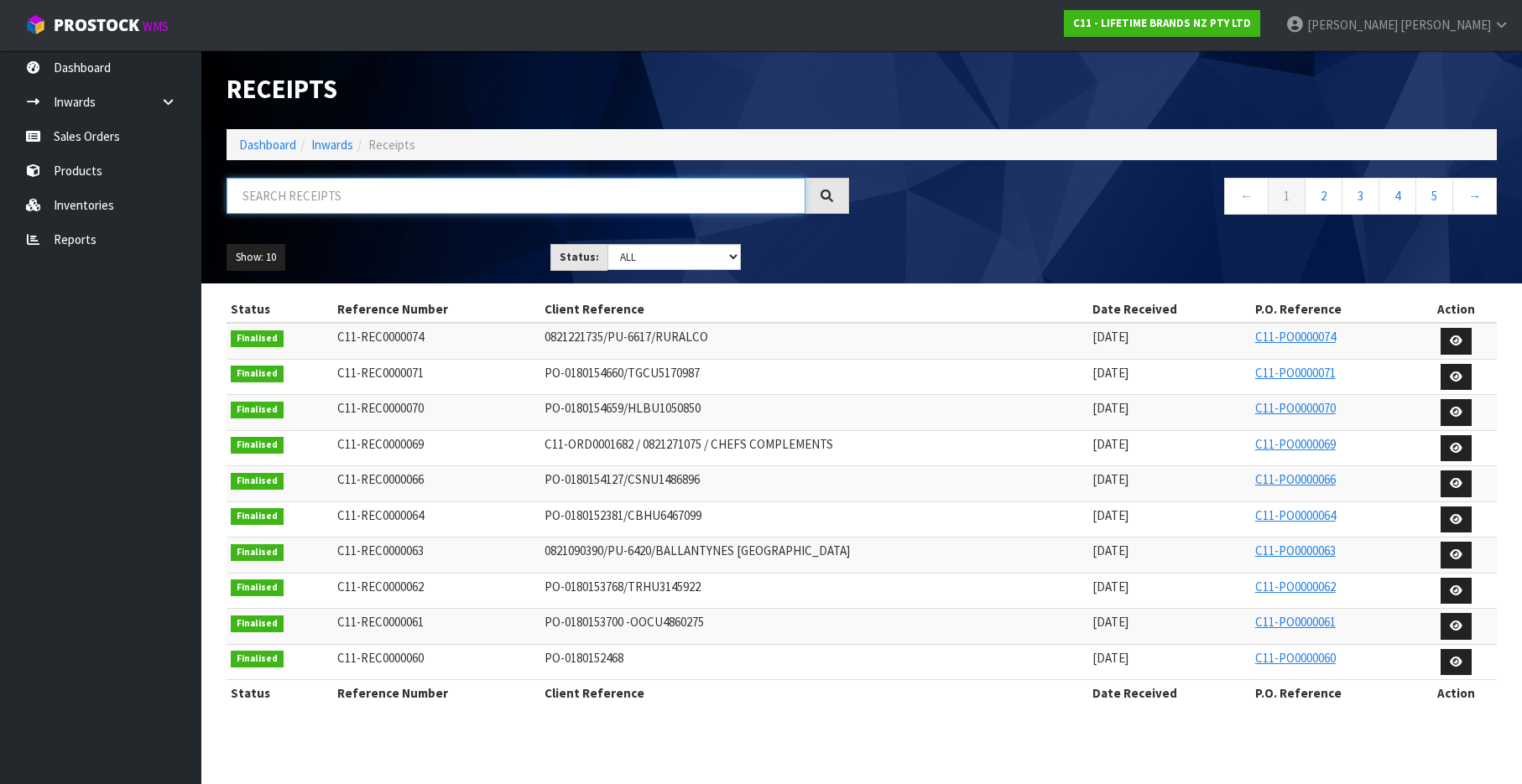
click at [317, 197] on input "text" at bounding box center [516, 195] width 579 height 36
paste input "0821058446"
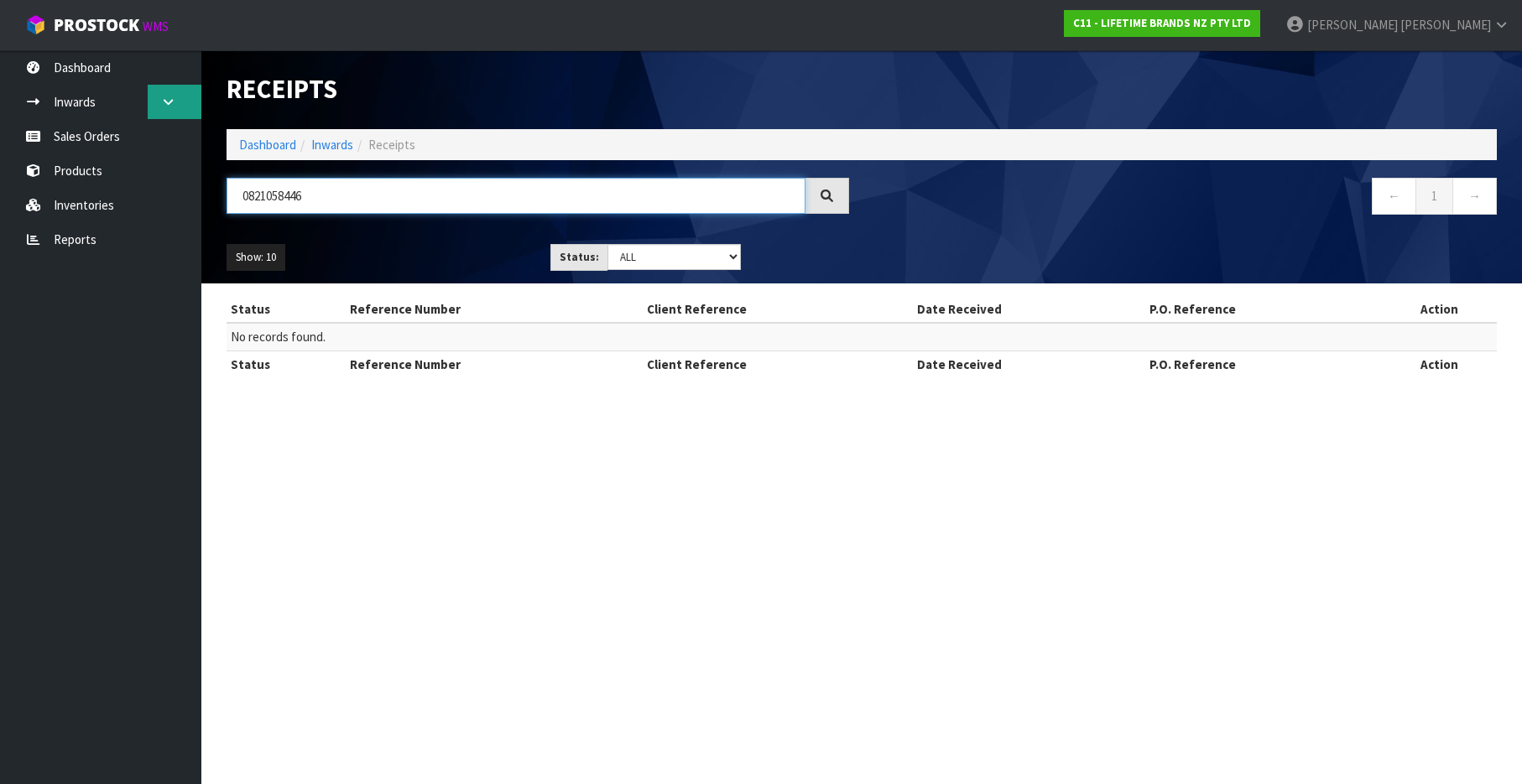
type input "0821058446"
click at [167, 101] on icon at bounding box center [168, 102] width 16 height 13
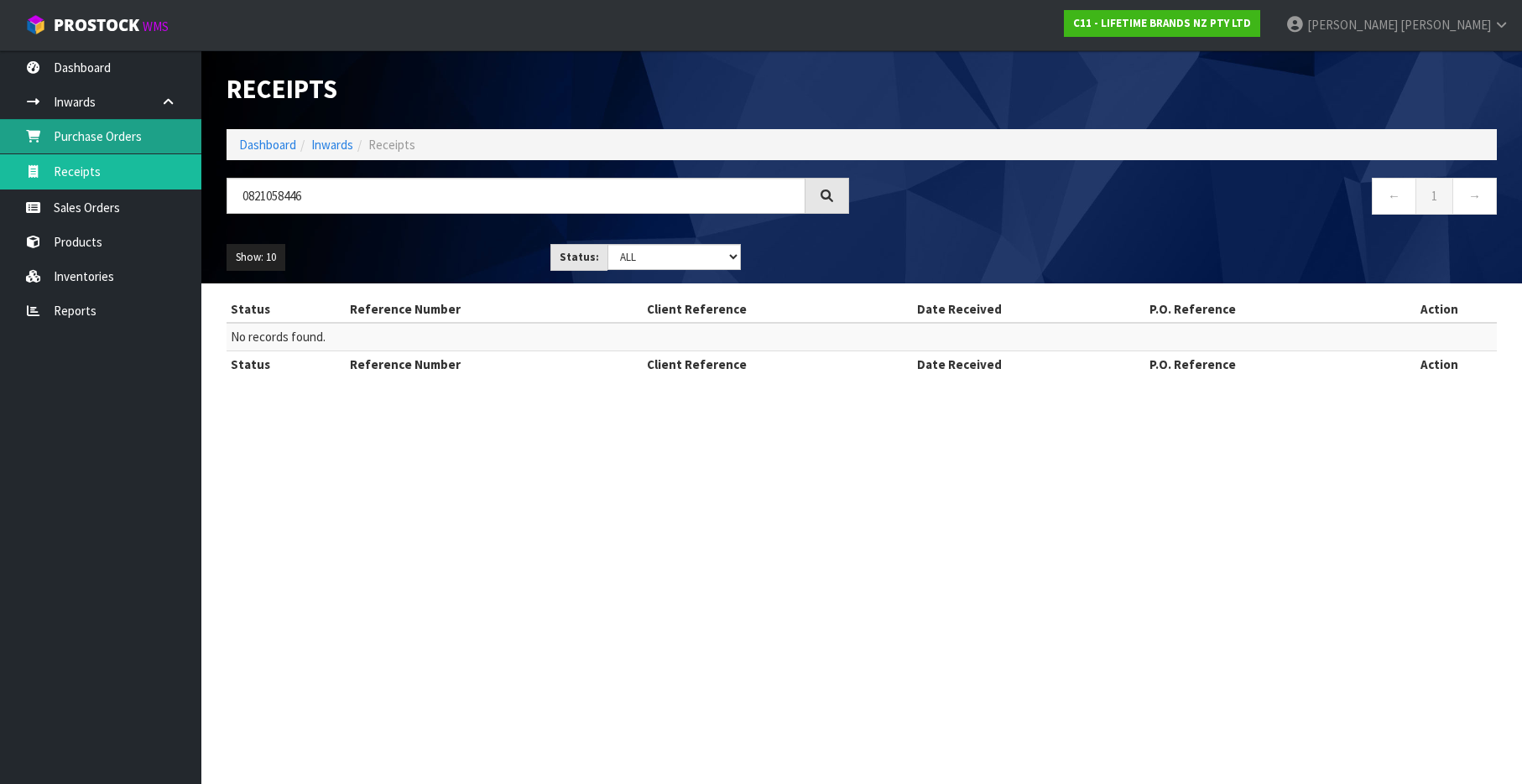
click at [114, 137] on link "Purchase Orders" at bounding box center [101, 136] width 201 height 34
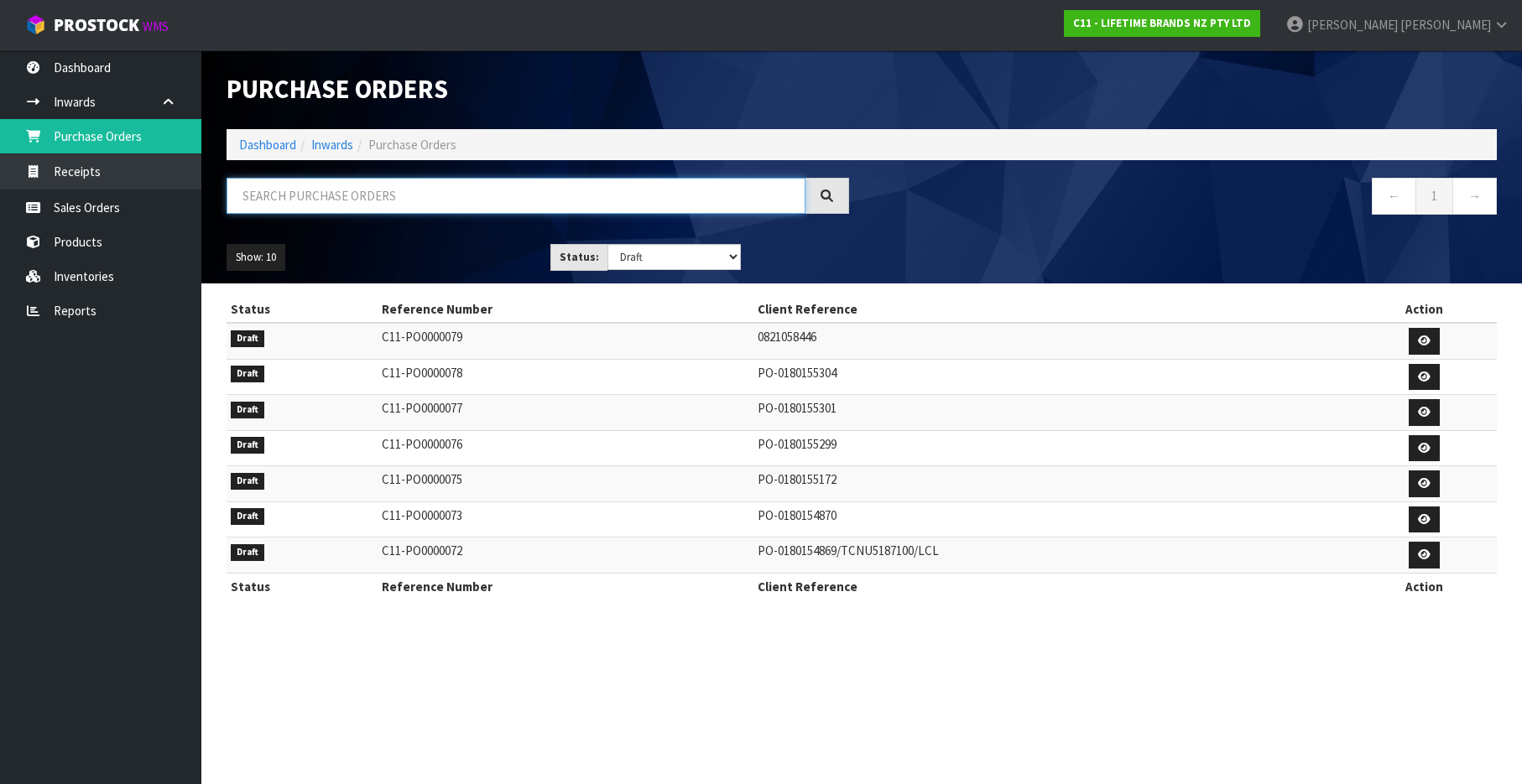
click at [411, 195] on input "text" at bounding box center [516, 195] width 579 height 36
paste input "0821058446"
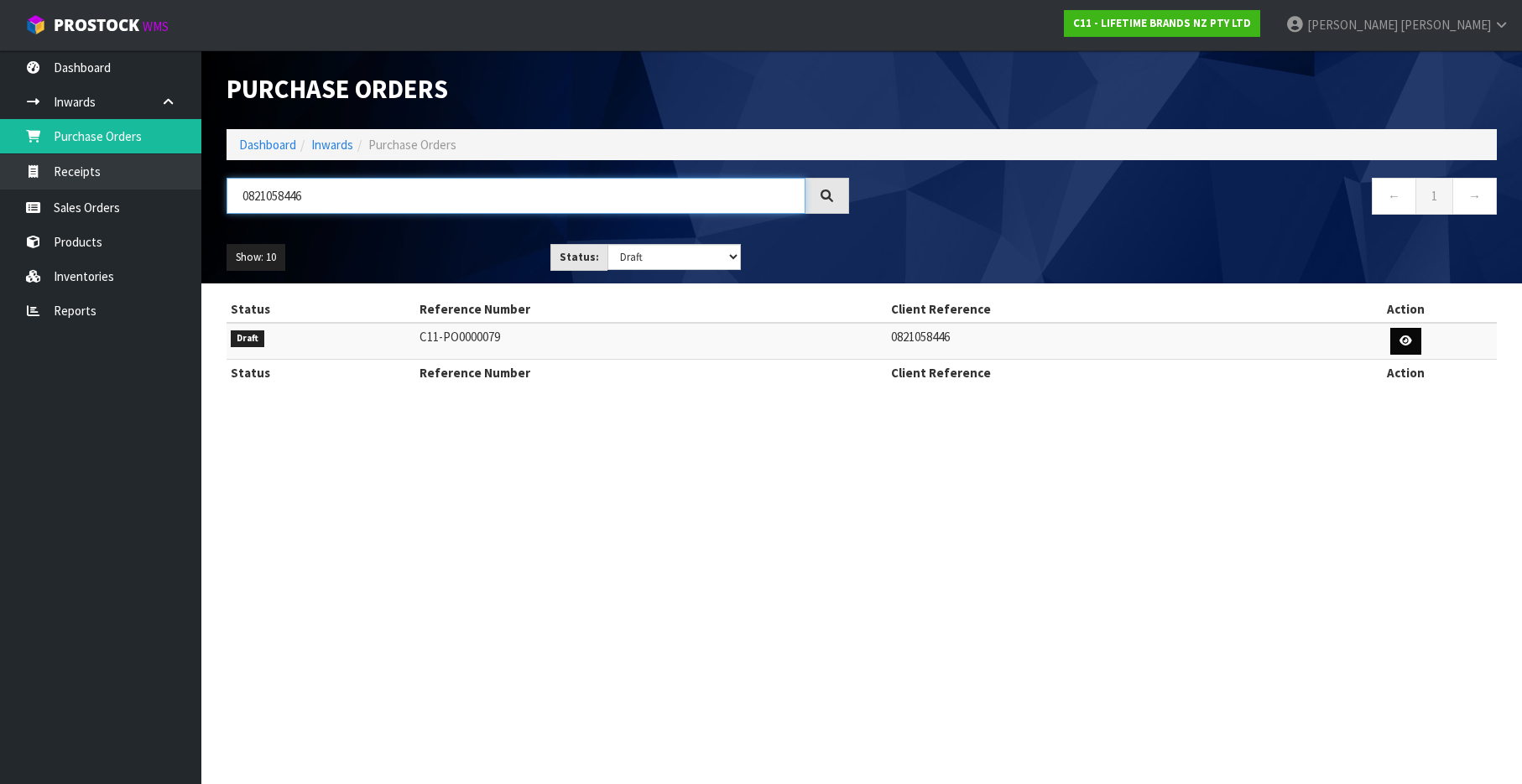
type input "0821058446"
click at [1408, 341] on icon at bounding box center [1405, 340] width 13 height 11
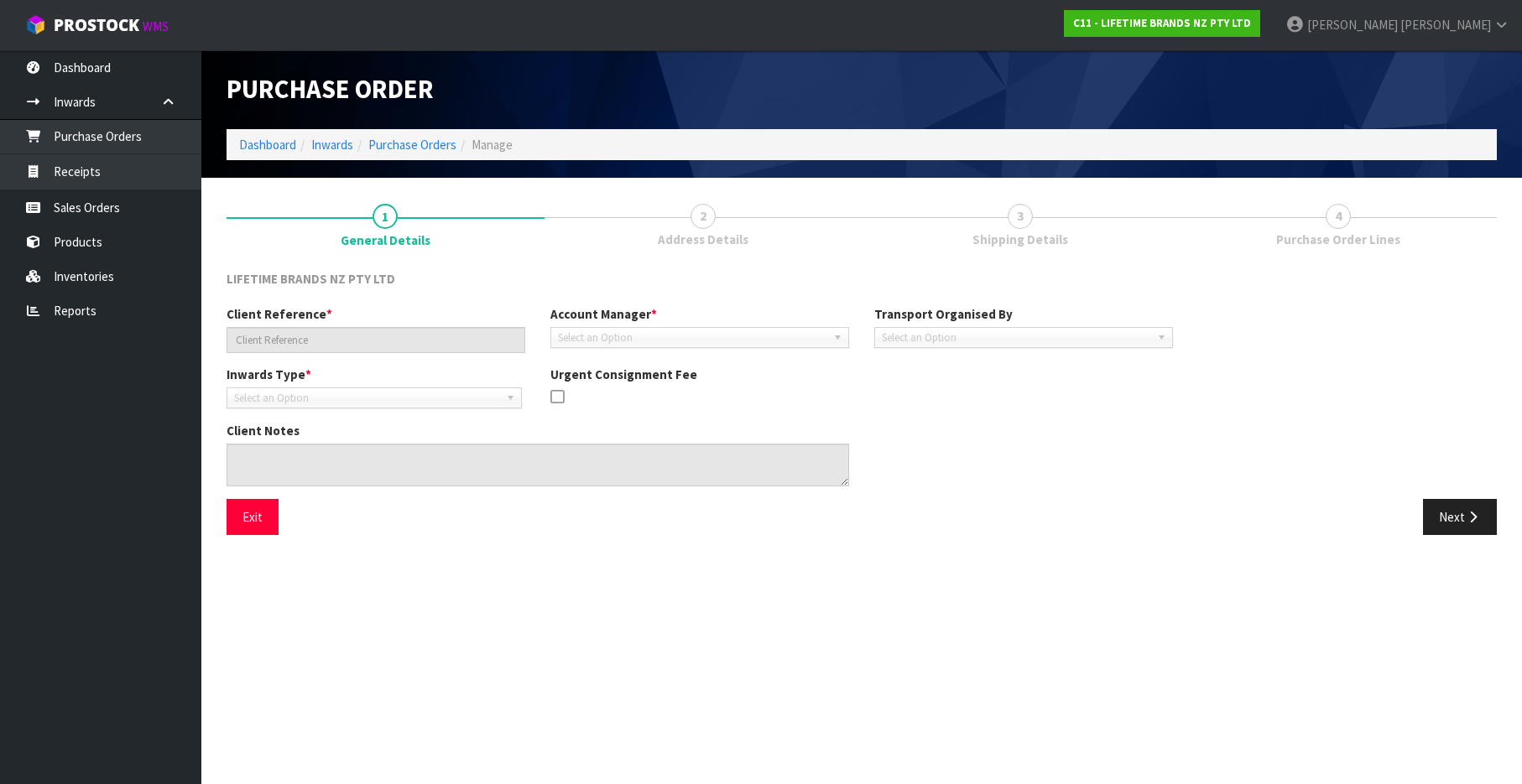
type input "0821058446"
type textarea "RMAREF: 0084071055"
